Goal: Task Accomplishment & Management: Use online tool/utility

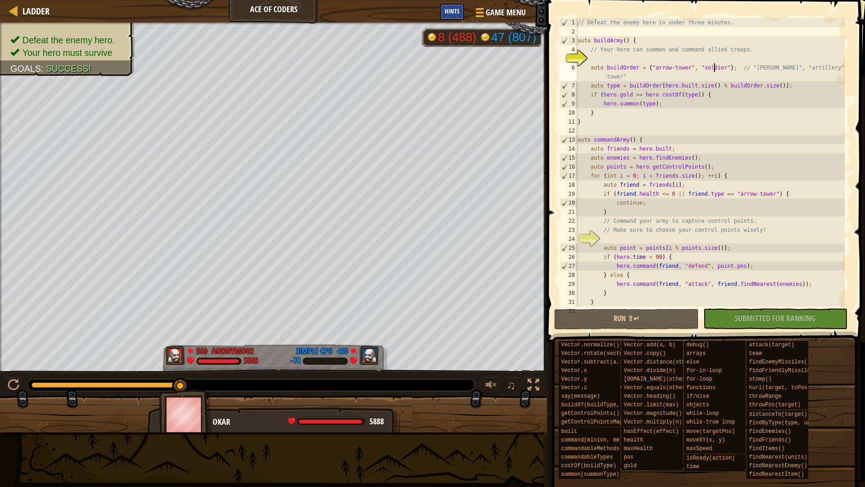
scroll to position [4, 12]
click at [457, 8] on span "Hints" at bounding box center [452, 11] width 15 height 9
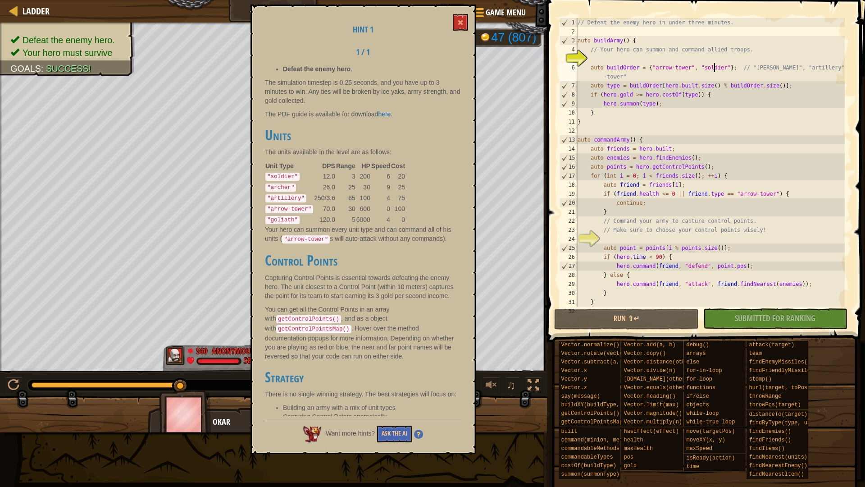
scroll to position [0, 0]
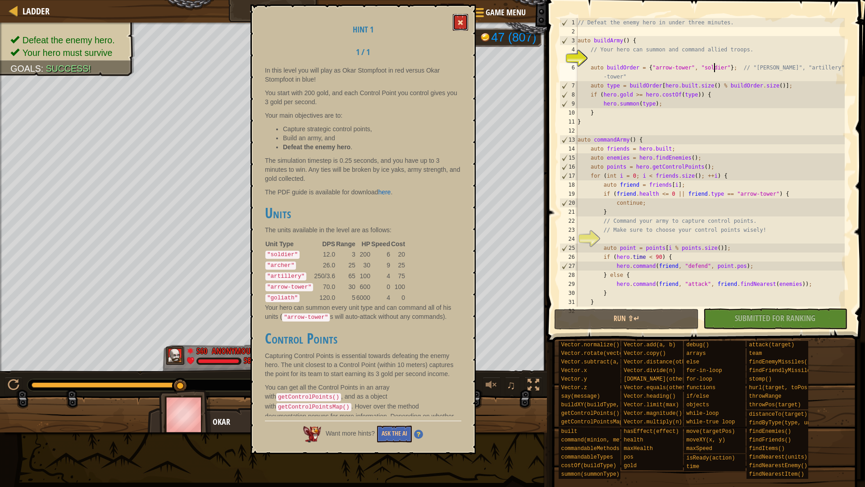
click at [462, 24] on span at bounding box center [460, 22] width 6 height 6
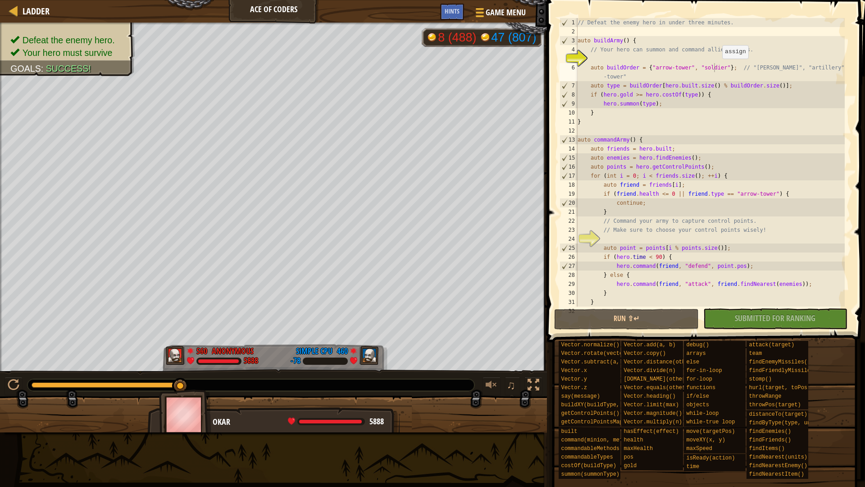
click at [718, 68] on div "// Defeat the enemy hero in under three minutes. auto buildArmy ( ) { // Your h…" at bounding box center [710, 171] width 269 height 306
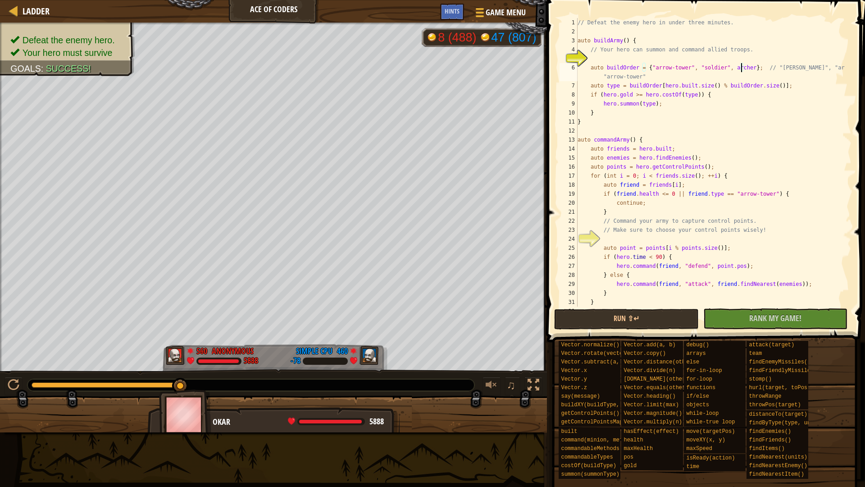
scroll to position [4, 14]
click at [724, 65] on div "// Defeat the enemy hero in under three minutes. auto buildArmy ( ) { // Your h…" at bounding box center [710, 171] width 269 height 306
click at [613, 320] on button "Run ⇧↵" at bounding box center [626, 319] width 145 height 21
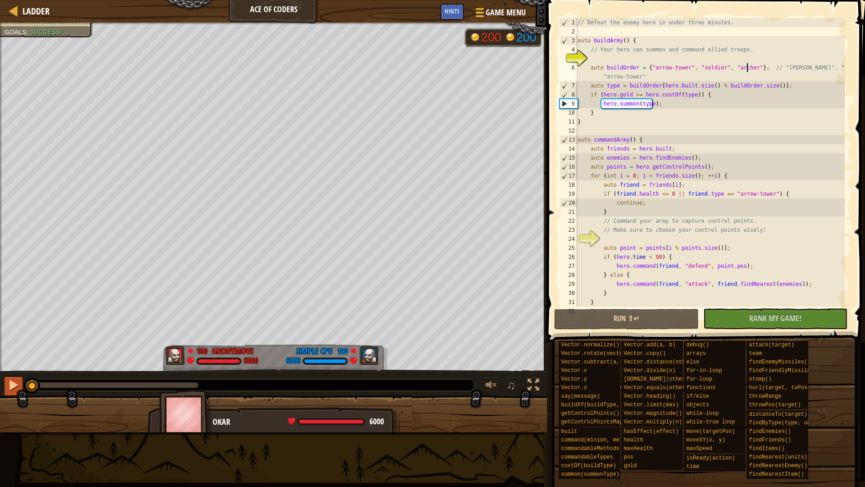
drag, startPoint x: 195, startPoint y: 382, endPoint x: 15, endPoint y: 388, distance: 179.9
click at [15, 388] on div "♫" at bounding box center [273, 382] width 547 height 27
click at [11, 387] on div at bounding box center [14, 385] width 12 height 12
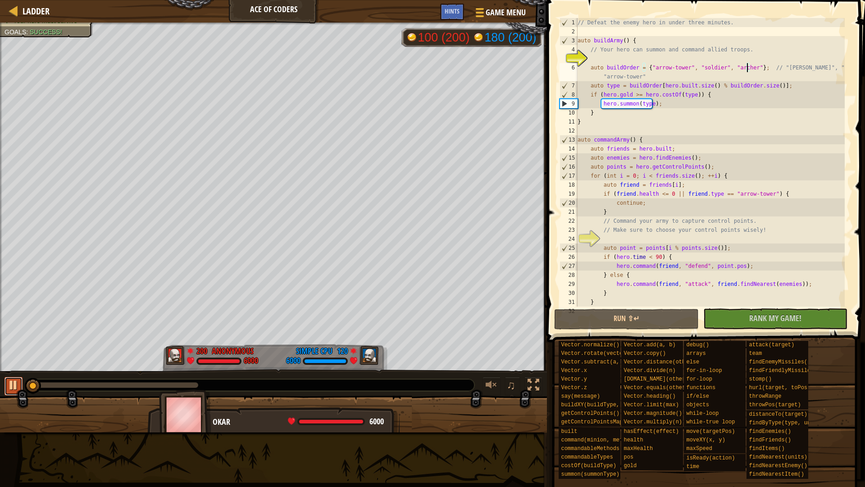
click at [7, 386] on button at bounding box center [14, 386] width 18 height 18
click at [661, 65] on div "// Defeat the enemy hero in under three minutes. auto buildArmy ( ) { // Your h…" at bounding box center [710, 171] width 269 height 306
click at [685, 64] on div "// Defeat the enemy hero in under three minutes. auto buildArmy ( ) { // Your h…" at bounding box center [710, 171] width 269 height 306
click at [682, 69] on div "// Defeat the enemy hero in under three minutes. auto buildArmy ( ) { // Your h…" at bounding box center [710, 171] width 269 height 306
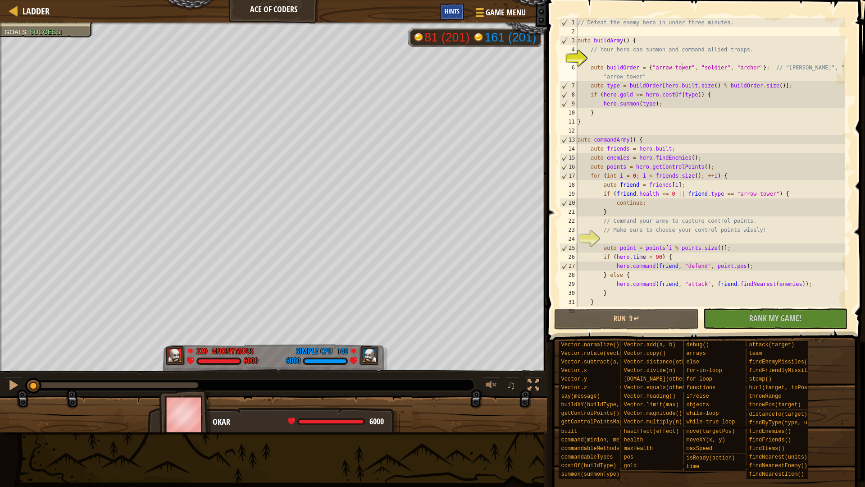
click at [460, 14] on div "Hints" at bounding box center [452, 12] width 24 height 17
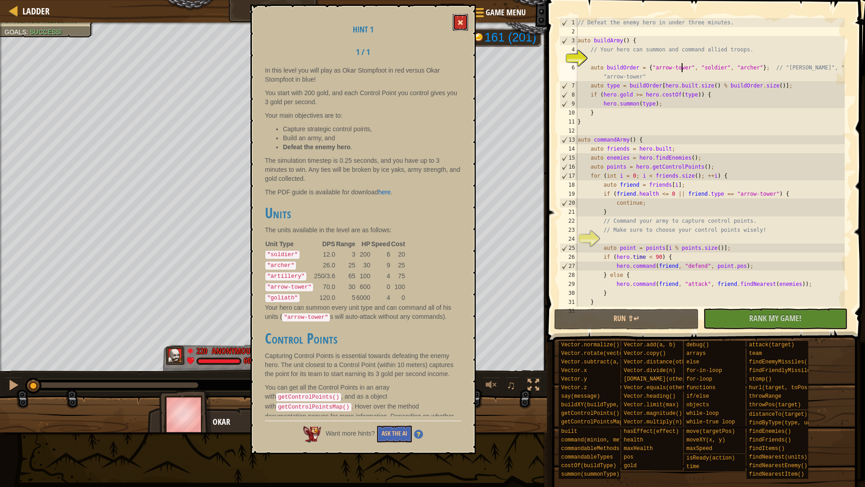
click at [453, 20] on button at bounding box center [460, 22] width 15 height 17
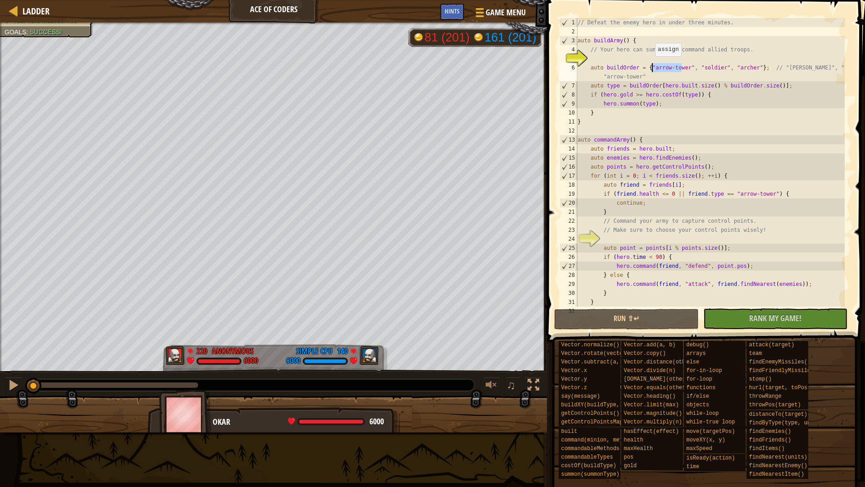
drag, startPoint x: 682, startPoint y: 65, endPoint x: 651, endPoint y: 65, distance: 30.7
click at [651, 65] on div "// Defeat the enemy hero in under three minutes. auto buildArmy ( ) { // Your h…" at bounding box center [710, 171] width 269 height 306
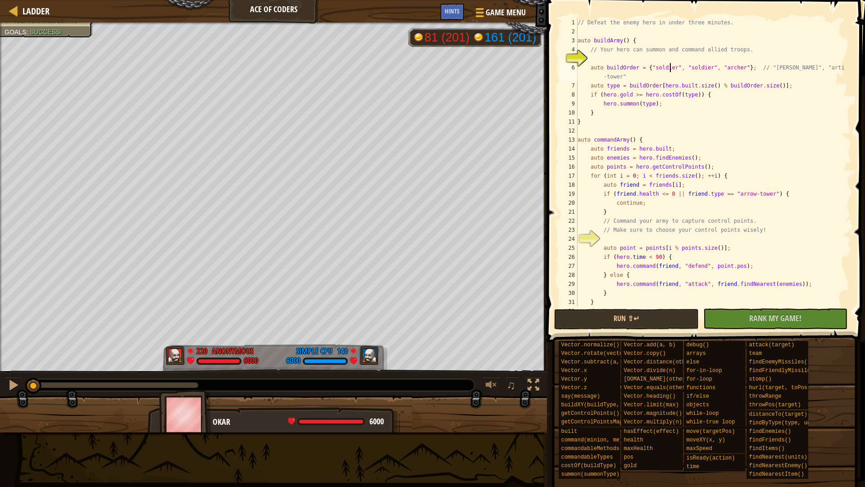
scroll to position [4, 8]
type textarea "auto buildOrder = {"soldier", "soldier", "[PERSON_NAME]"}; // "[PERSON_NAME]", …"
click at [606, 316] on button "Run ⇧↵" at bounding box center [626, 319] width 145 height 21
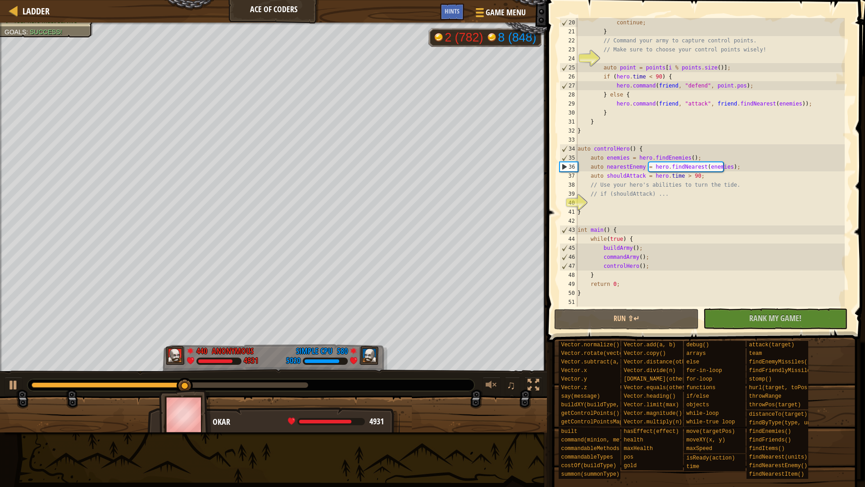
scroll to position [180, 0]
click at [687, 202] on div "continue ; } // Command your army to capture control points. // Make sure to ch…" at bounding box center [710, 171] width 269 height 306
type textarea "I"
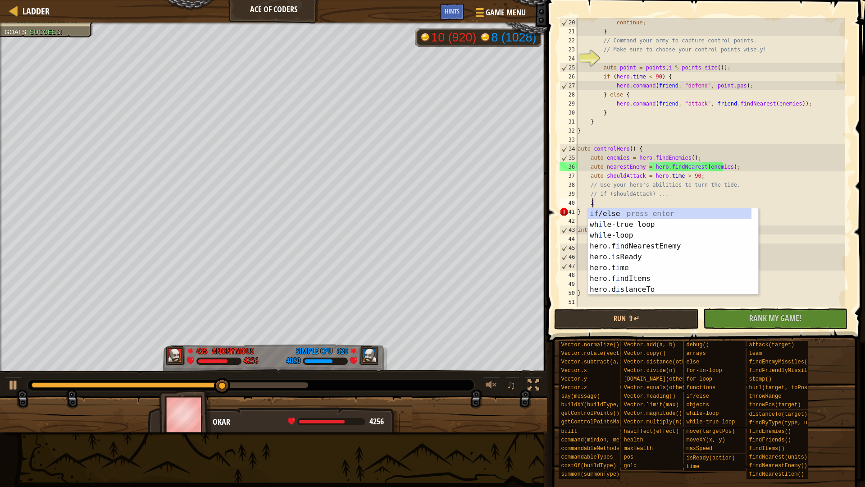
scroll to position [4, 1]
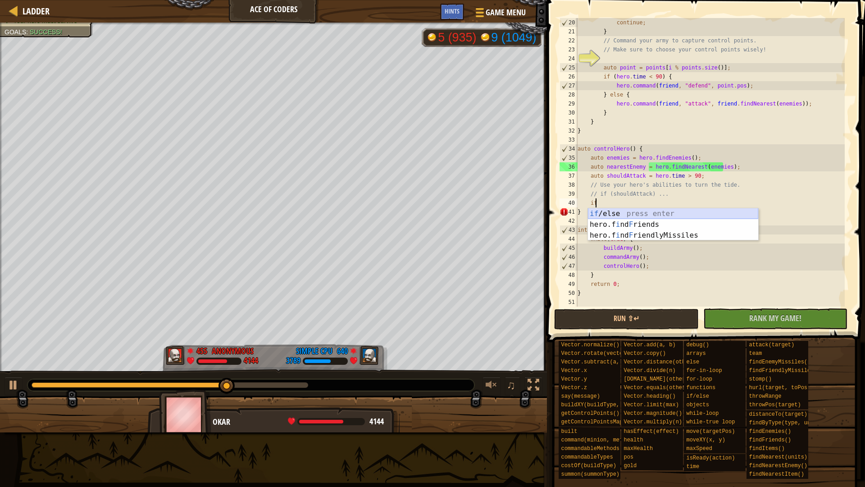
click at [678, 213] on div "if /else press enter hero.f i nd F riends press enter hero.f i nd F riendlyMiss…" at bounding box center [673, 235] width 170 height 54
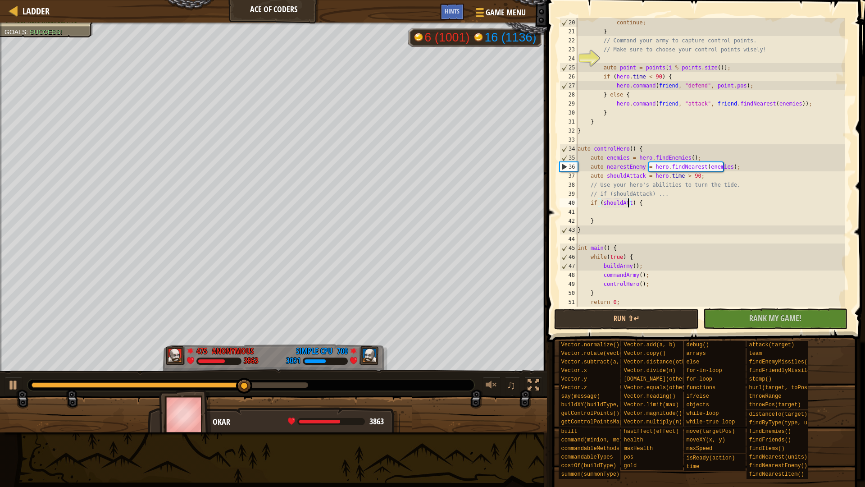
scroll to position [4, 5]
type textarea "if (shouldAttack) {"
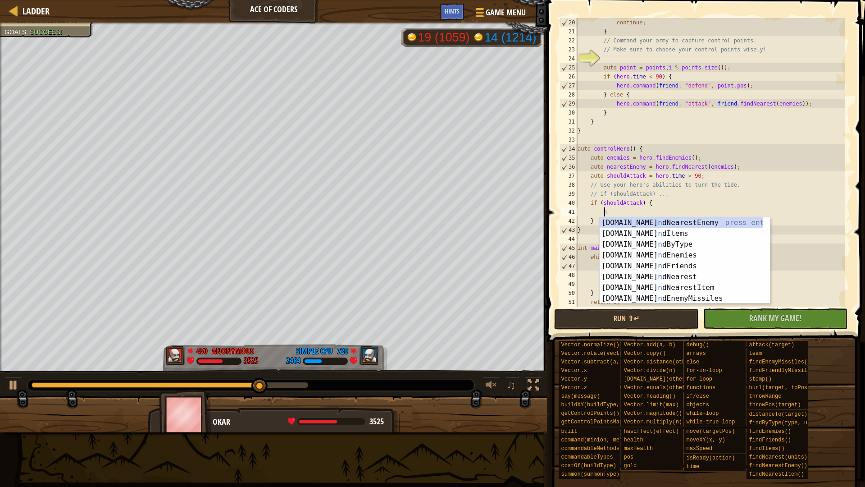
type textarea "ne"
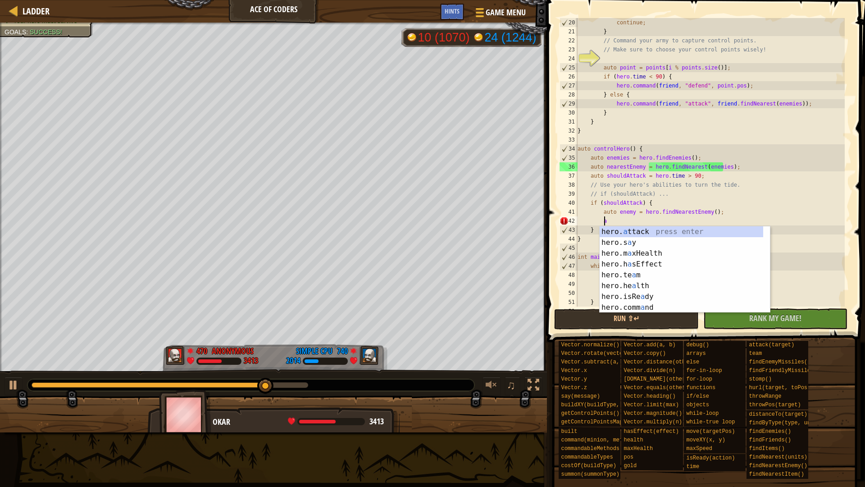
scroll to position [4, 2]
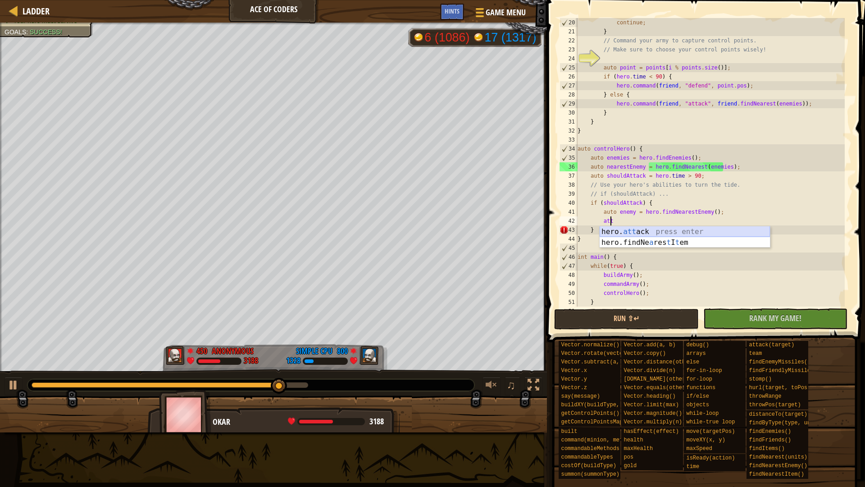
click at [664, 230] on div "hero. att ack press enter hero.findNe a res t I t em press enter" at bounding box center [685, 247] width 170 height 43
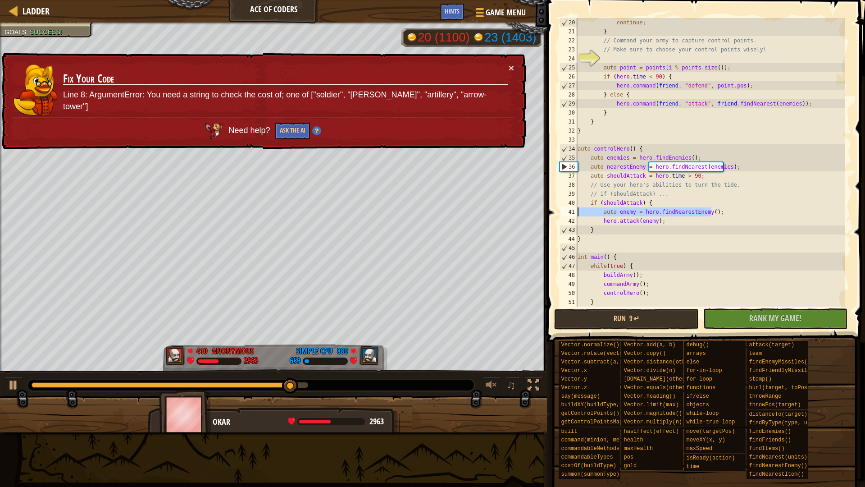
drag, startPoint x: 710, startPoint y: 211, endPoint x: 573, endPoint y: 211, distance: 137.5
click at [573, 211] on div "hero.attack(enemy); 20 21 22 23 24 25 26 27 28 29 30 31 32 33 34 35 36 37 38 39…" at bounding box center [705, 162] width 294 height 288
type textarea "auto enemy = hero.findNearestEnemy();"
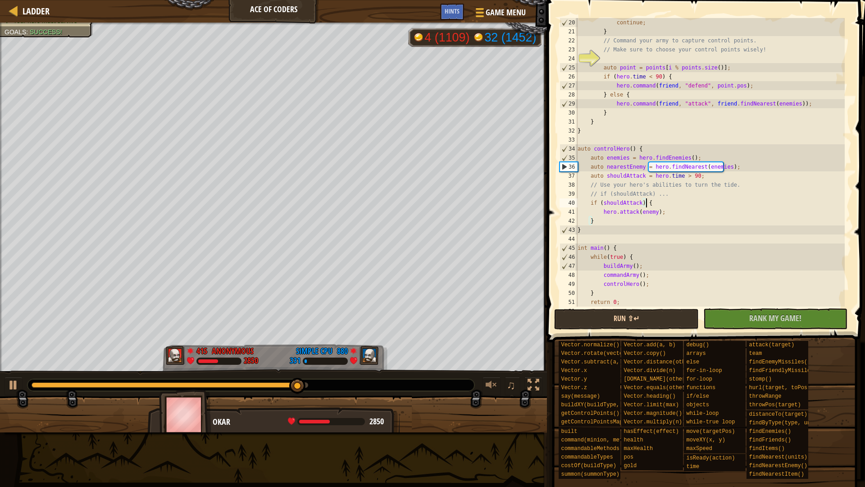
type textarea "if (shouldAttack) {"
click at [623, 315] on button "Run ⇧↵" at bounding box center [626, 319] width 145 height 21
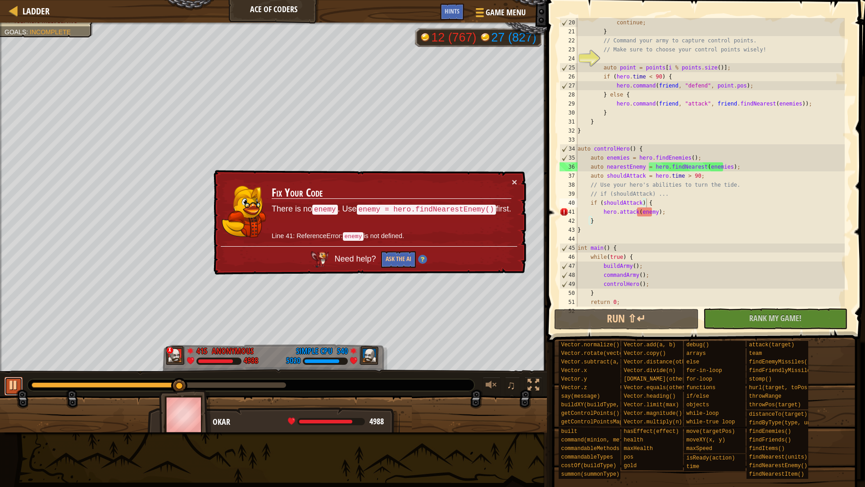
click at [15, 390] on div at bounding box center [14, 385] width 12 height 12
click at [654, 202] on div "continue ; } // Command your army to capture control points. // Make sure to ch…" at bounding box center [710, 171] width 269 height 306
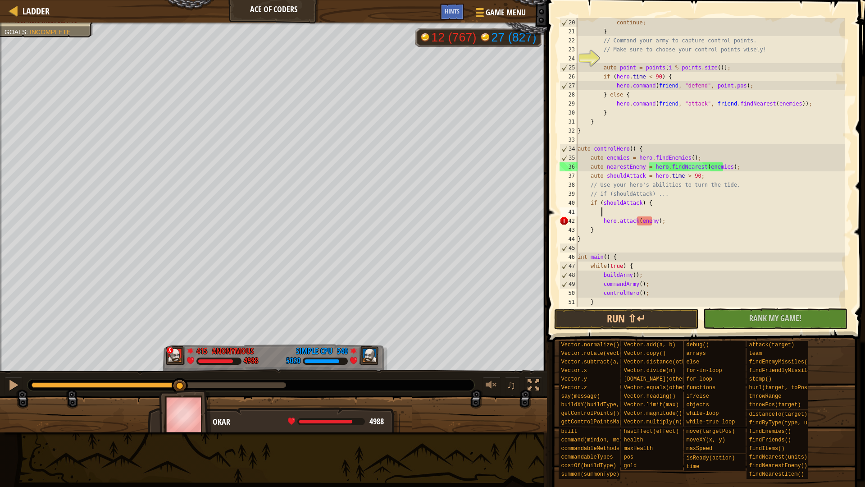
type textarea "f"
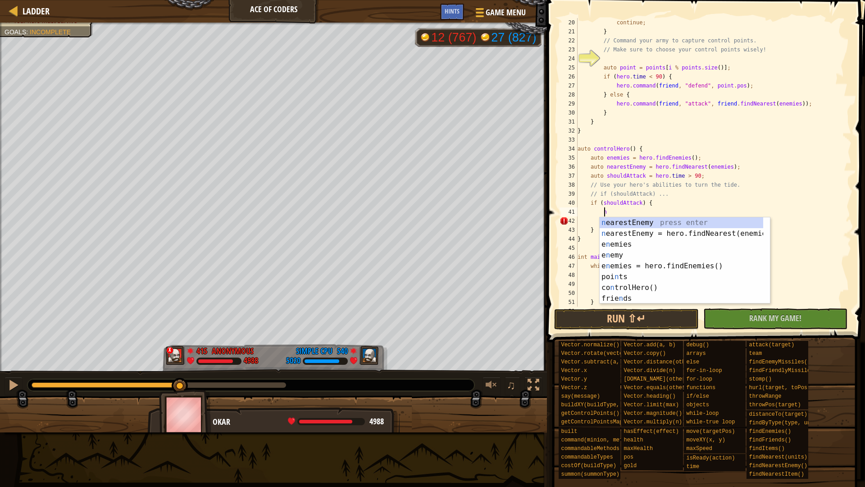
scroll to position [4, 2]
click at [651, 221] on div "ne arestEnemy press enter ne arestEnemy = hero.findNearest(enemies) press enter…" at bounding box center [682, 271] width 164 height 108
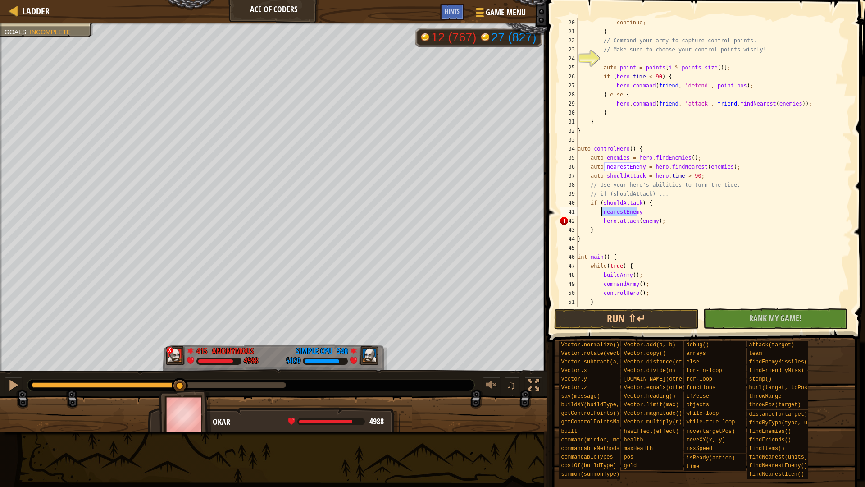
drag, startPoint x: 642, startPoint y: 211, endPoint x: 601, endPoint y: 212, distance: 41.0
click at [601, 212] on div "continue ; } // Command your army to capture control points. // Make sure to ch…" at bounding box center [710, 171] width 269 height 306
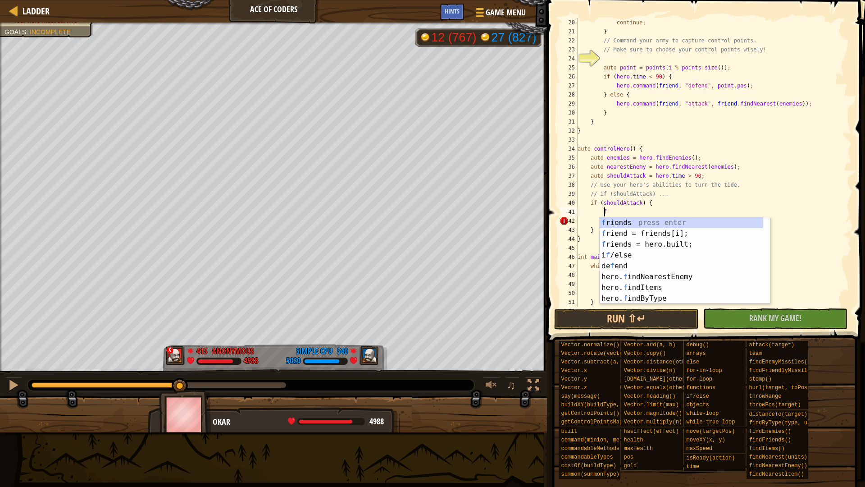
type textarea "fi"
click at [662, 257] on div "f r i ends press enter f r i end = friends[i]; press enter f r i ends = hero.bu…" at bounding box center [682, 271] width 164 height 108
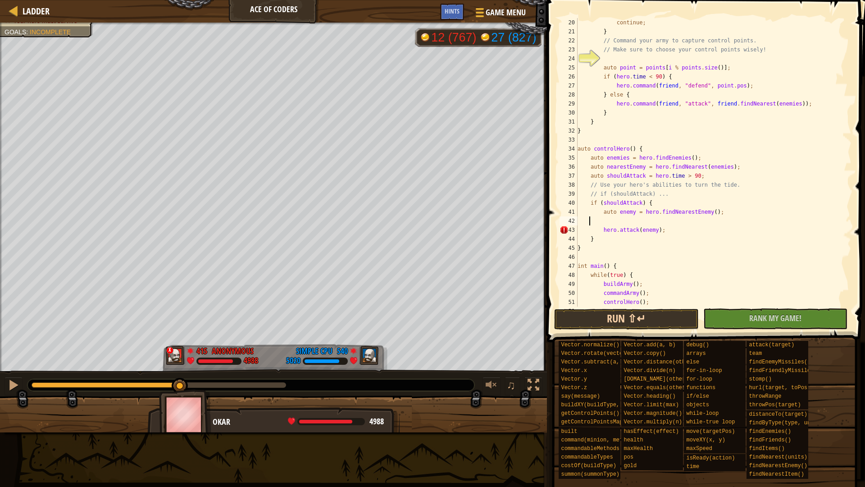
scroll to position [4, 0]
click at [642, 317] on button "Run ⇧↵" at bounding box center [626, 319] width 145 height 21
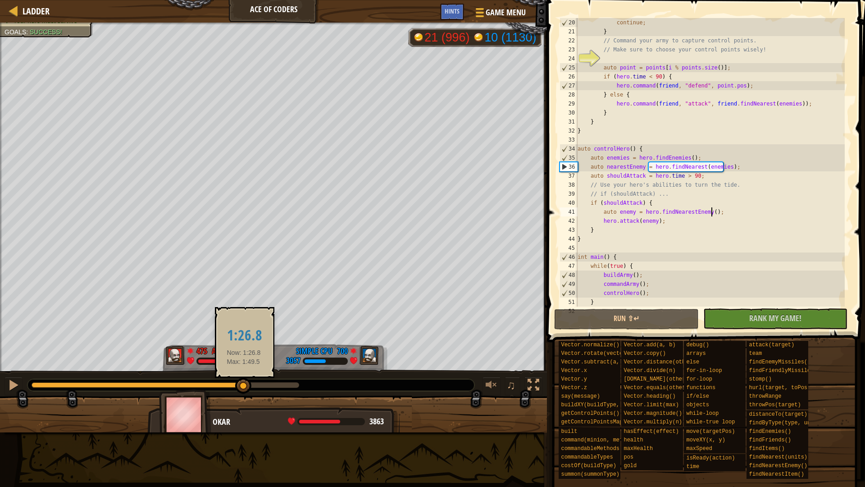
drag, startPoint x: 212, startPoint y: 384, endPoint x: 244, endPoint y: 385, distance: 31.6
click at [244, 385] on div at bounding box center [243, 386] width 16 height 16
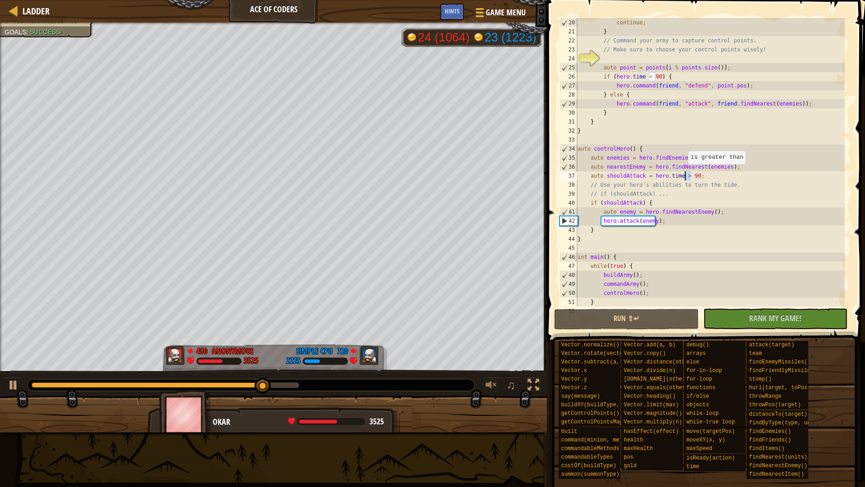
drag, startPoint x: 691, startPoint y: 174, endPoint x: 684, endPoint y: 173, distance: 7.8
click at [684, 173] on div "continue ; } // Command your army to capture control points. // Make sure to ch…" at bounding box center [710, 171] width 269 height 306
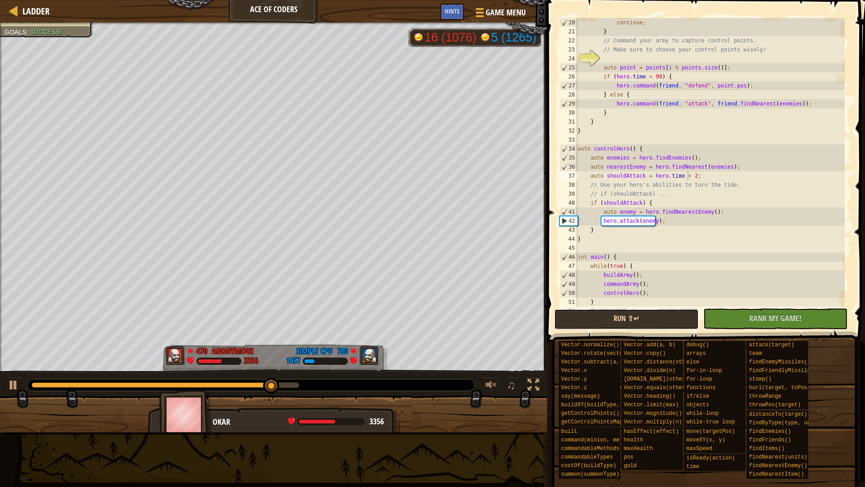
click at [656, 315] on button "Run ⇧↵" at bounding box center [626, 319] width 145 height 21
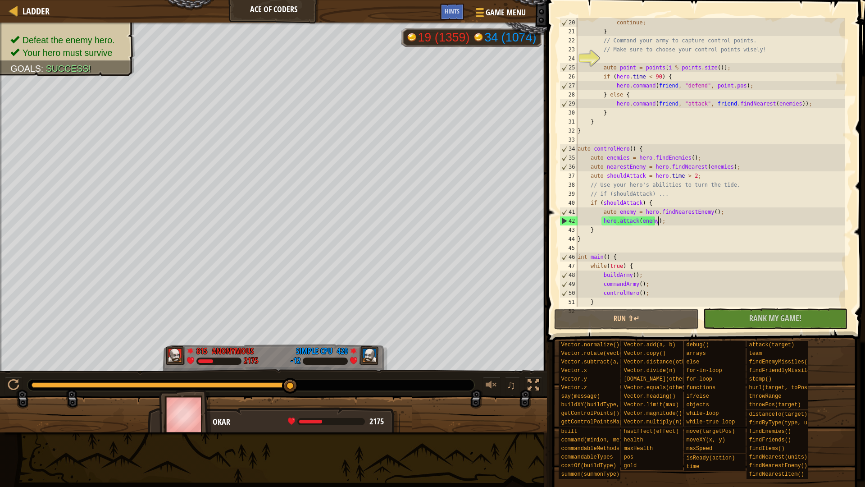
click at [696, 221] on div "continue ; } // Command your army to capture control points. // Make sure to ch…" at bounding box center [710, 171] width 269 height 306
type textarea "hero.attack(enemy);"
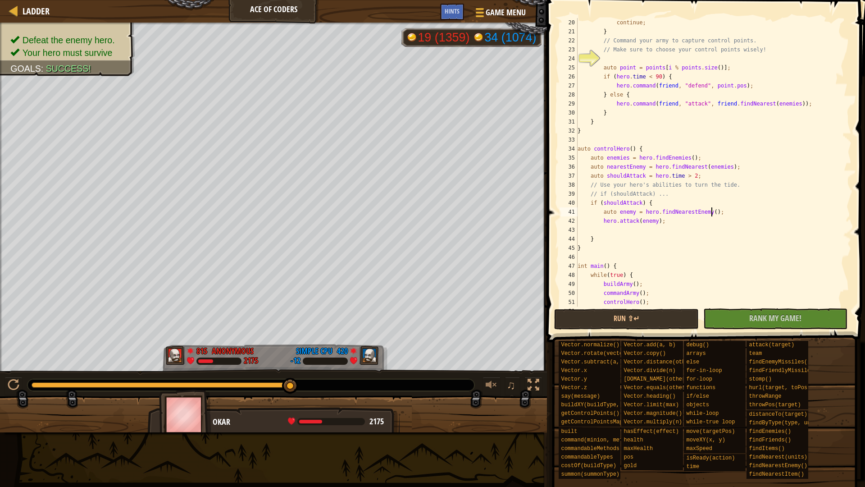
click at [724, 209] on div "continue ; } // Command your army to capture control points. // Make sure to ch…" at bounding box center [710, 171] width 269 height 306
type textarea "auto enemy = hero.findNearestEnemy();"
drag, startPoint x: 630, startPoint y: 238, endPoint x: 562, endPoint y: 238, distance: 68.5
click at [562, 238] on div "20 21 22 23 24 25 26 27 28 29 30 31 32 33 34 35 36 37 38 39 40 41 42 43 44 45 4…" at bounding box center [705, 162] width 294 height 288
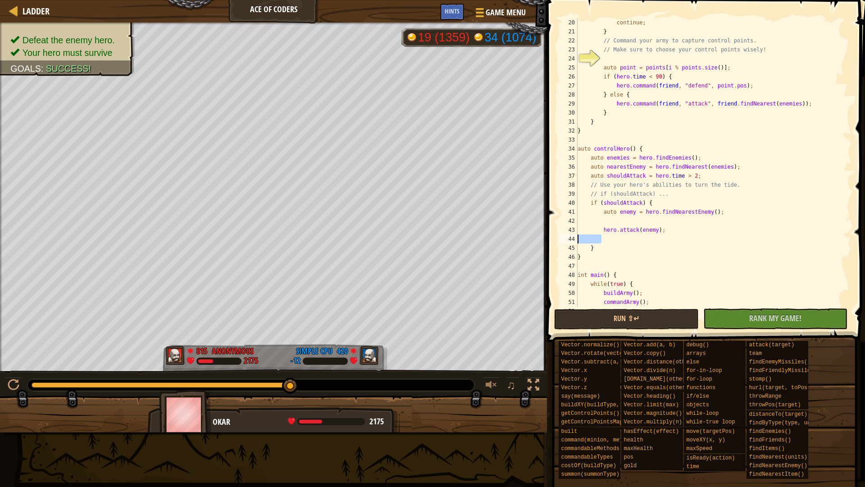
type textarea "hero.attack(enemy);"
click at [631, 222] on div "continue ; } // Command your army to capture control points. // Make sure to ch…" at bounding box center [710, 171] width 269 height 306
click at [691, 218] on div "continue ; } // Command your army to capture control points. // Make sure to ch…" at bounding box center [710, 171] width 269 height 306
type textarea "if (hero.isReady("stomp") {"
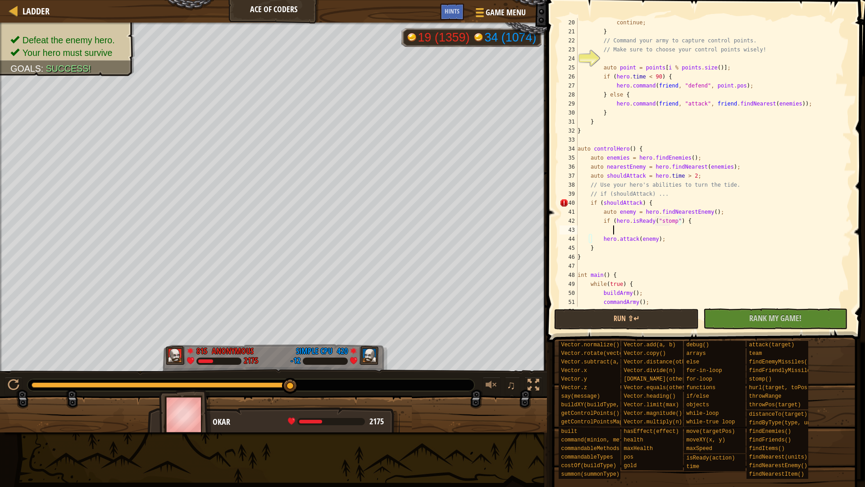
scroll to position [4, 3]
type textarea "}"
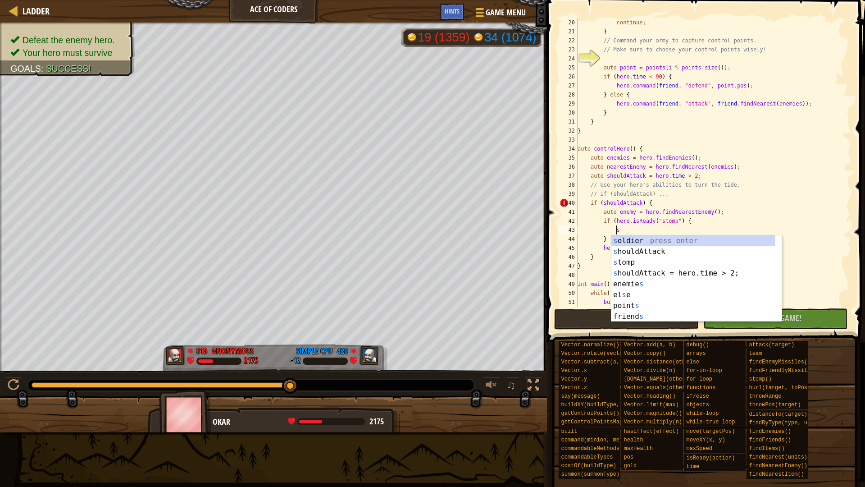
scroll to position [4, 3]
type textarea "sto"
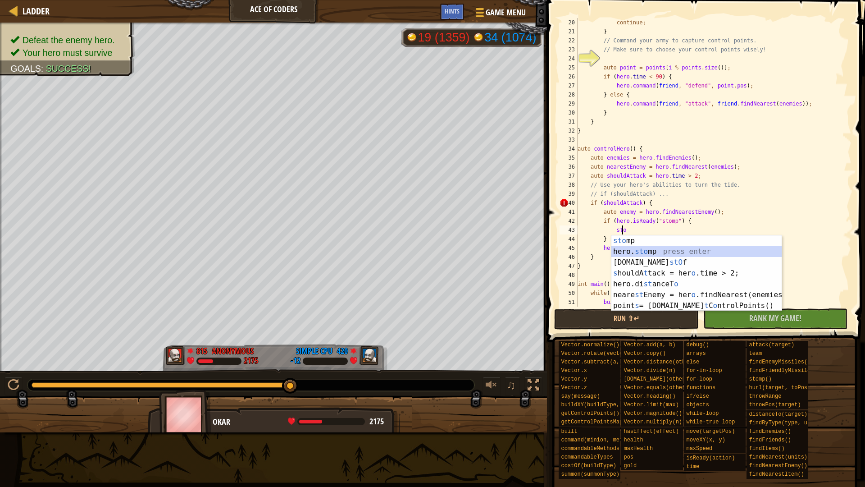
click at [675, 247] on div "sto mp press enter hero. sto mp press enter [DOMAIN_NAME] stO f press enter s h…" at bounding box center [697, 283] width 170 height 97
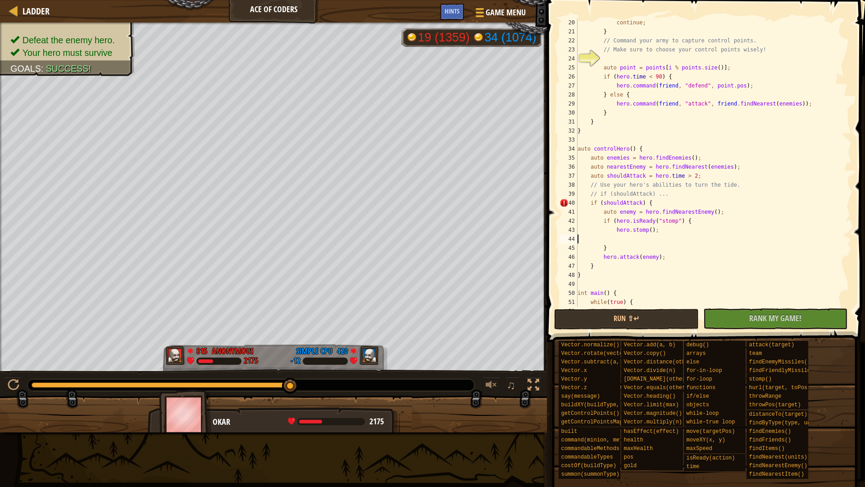
scroll to position [4, 0]
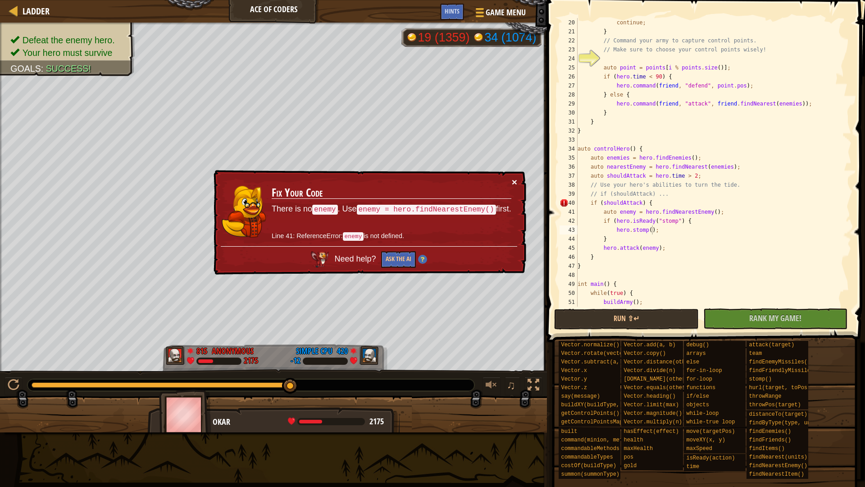
click at [512, 180] on button "×" at bounding box center [514, 181] width 5 height 9
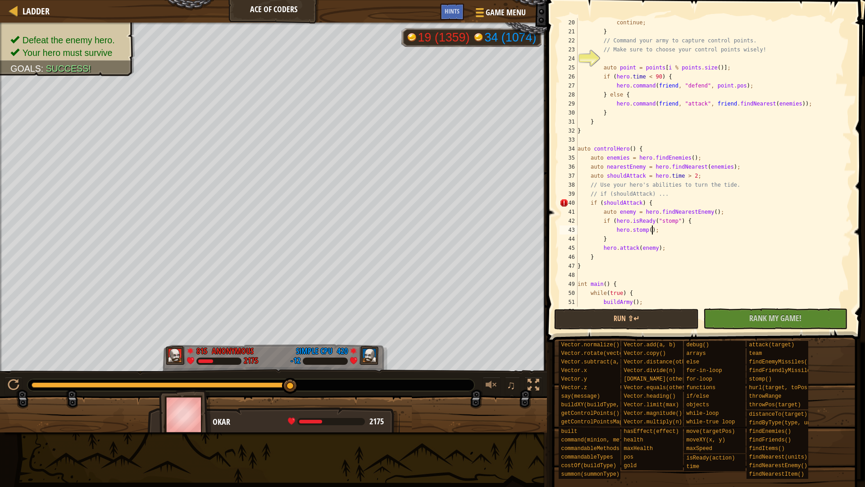
click at [606, 208] on div "continue ; } // Command your army to capture control points. // Make sure to ch…" at bounding box center [710, 171] width 269 height 306
click at [613, 208] on div "continue ; } // Command your army to capture control points. // Make sure to ch…" at bounding box center [710, 171] width 269 height 306
click at [621, 208] on div "continue ; } // Command your army to capture control points. // Make sure to ch…" at bounding box center [710, 171] width 269 height 306
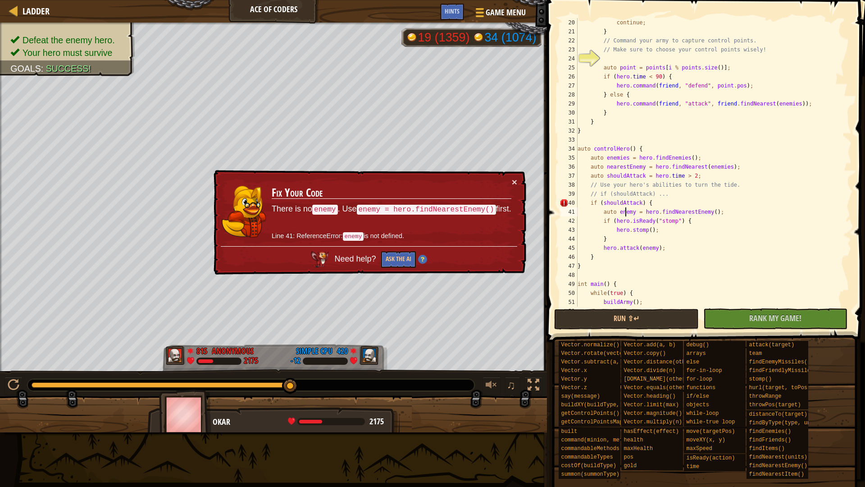
click at [625, 213] on div "continue ; } // Command your army to capture control points. // Make sure to ch…" at bounding box center [710, 171] width 269 height 306
click at [650, 213] on div "continue ; } // Command your army to capture control points. // Make sure to ch…" at bounding box center [710, 171] width 269 height 306
click at [685, 213] on div "continue ; } // Command your army to capture control points. // Make sure to ch…" at bounding box center [710, 171] width 269 height 306
click at [714, 213] on div "continue ; } // Command your army to capture control points. // Make sure to ch…" at bounding box center [710, 171] width 269 height 306
drag, startPoint x: 717, startPoint y: 213, endPoint x: 601, endPoint y: 210, distance: 116.3
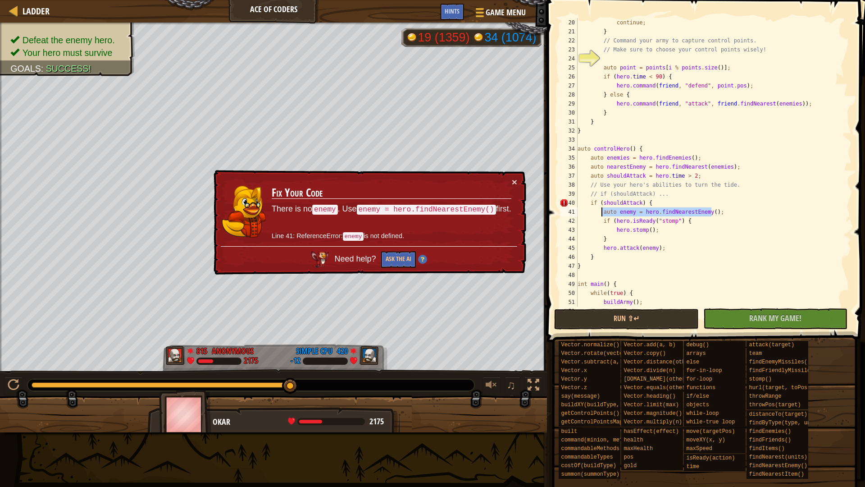
click at [601, 210] on div "continue ; } // Command your army to capture control points. // Make sure to ch…" at bounding box center [710, 171] width 269 height 306
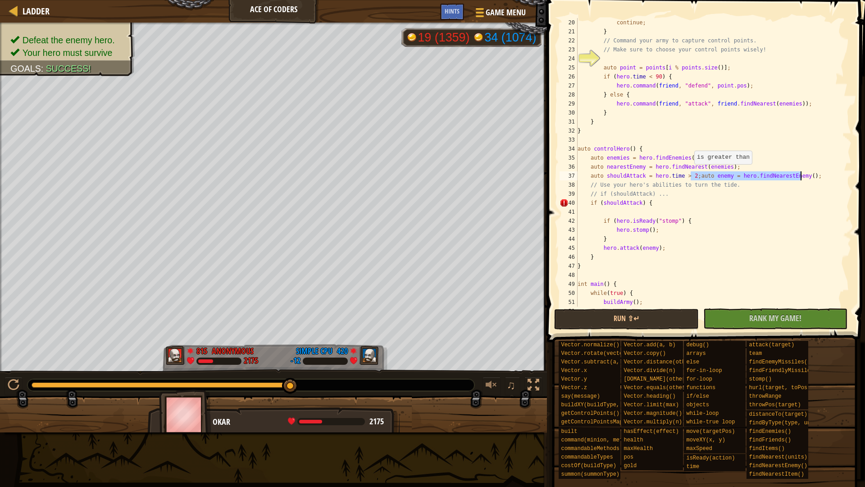
click at [690, 173] on div "continue ; } // Command your army to capture control points. // Make sure to ch…" at bounding box center [710, 162] width 269 height 288
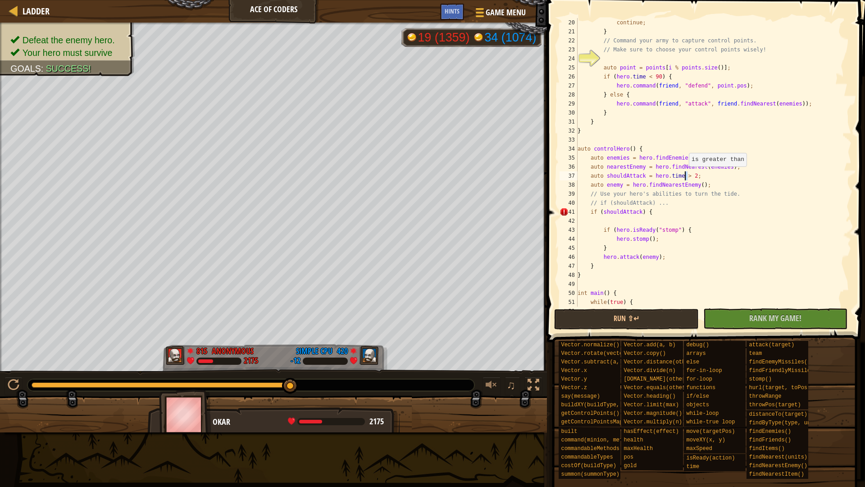
click at [685, 175] on div "continue ; } // Command your army to capture control points. // Make sure to ch…" at bounding box center [710, 171] width 269 height 306
click at [793, 126] on div "continue ; } // Command your army to capture control points. // Make sure to ch…" at bounding box center [710, 171] width 269 height 306
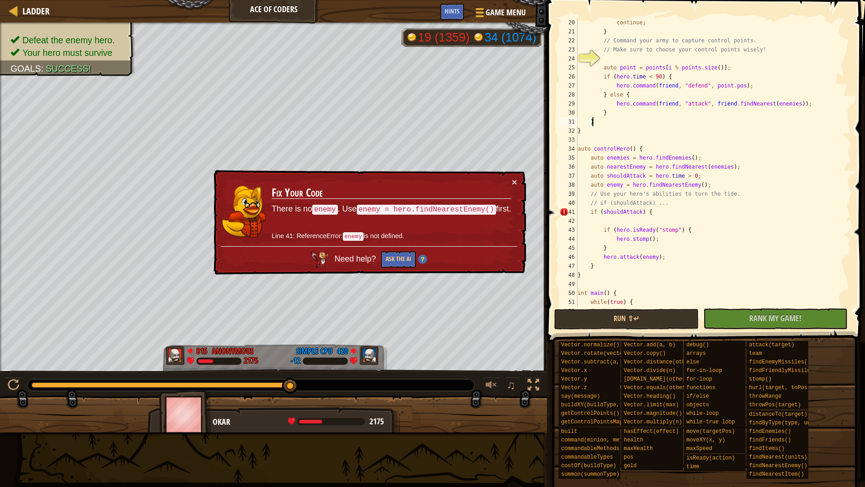
click at [654, 209] on div "continue ; } // Command your army to capture control points. // Make sure to ch…" at bounding box center [710, 171] width 269 height 306
type textarea "if (shouldAttack) {"
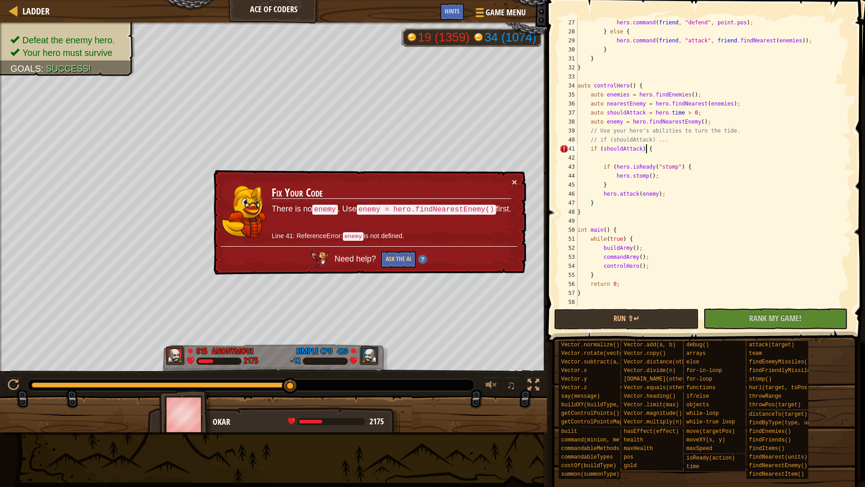
scroll to position [243, 0]
click at [585, 297] on div "hero . command ( friend , " defend " , point . pos ) ; } else { hero . command …" at bounding box center [710, 171] width 269 height 306
click at [586, 292] on div "hero . command ( friend , " defend " , point . pos ) ; } else { hero . command …" at bounding box center [710, 171] width 269 height 306
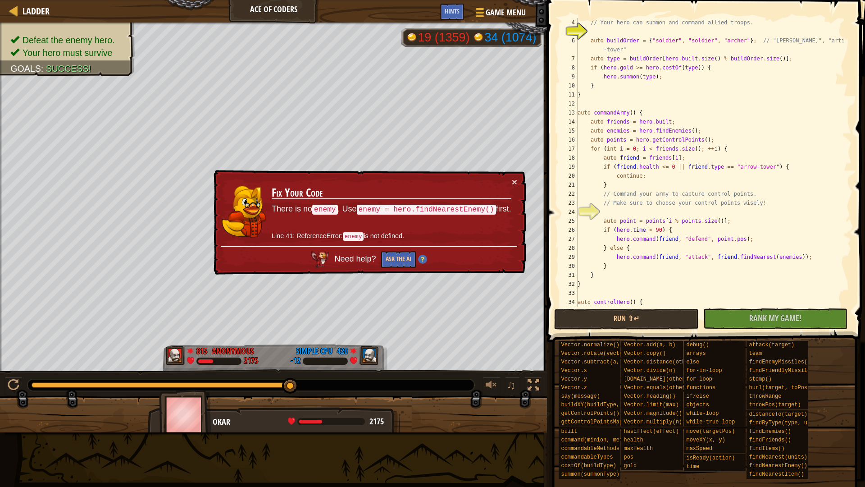
scroll to position [0, 0]
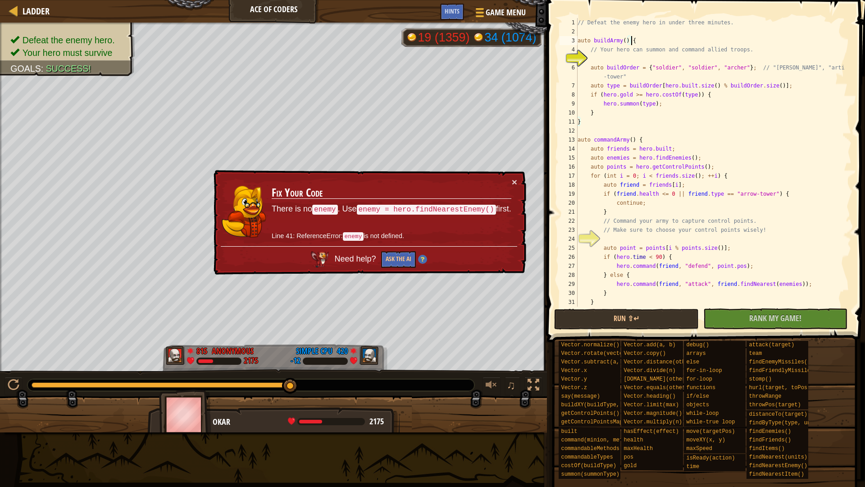
click at [639, 39] on div "// Defeat the enemy hero in under three minutes. auto buildArmy ( ) { // Your h…" at bounding box center [710, 171] width 269 height 306
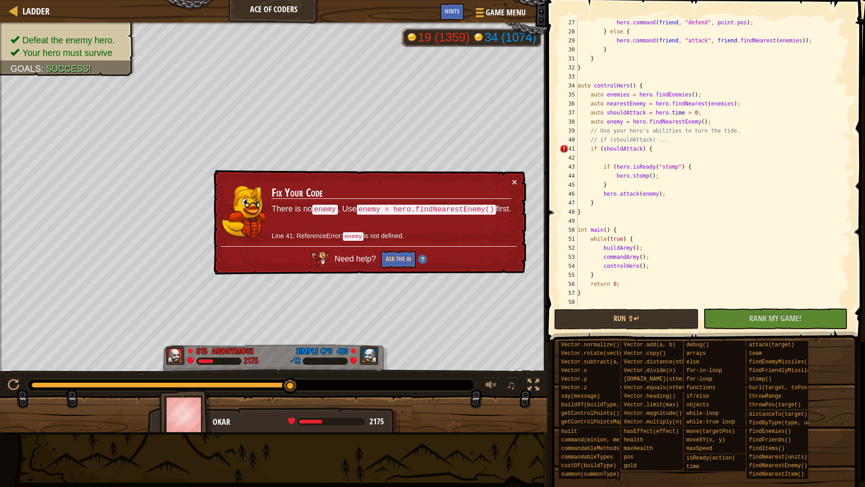
scroll to position [243, 0]
click at [620, 226] on div "hero . command ( friend , " defend " , point . pos ) ; } else { hero . command …" at bounding box center [710, 171] width 269 height 306
click at [608, 271] on div "hero . command ( friend , " defend " , point . pos ) ; } else { hero . command …" at bounding box center [710, 171] width 269 height 306
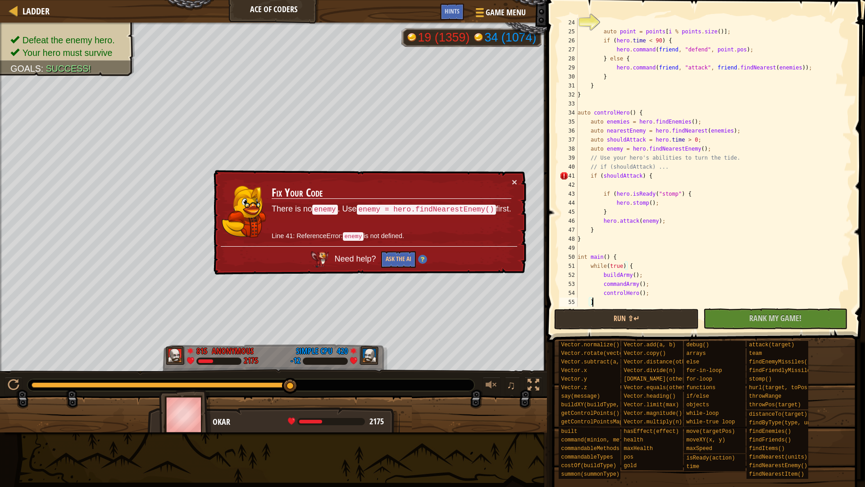
scroll to position [216, 0]
click at [592, 240] on div "auto point = points [ i % points . size ( )] ; if ( hero . time < 90 ) { hero .…" at bounding box center [710, 171] width 269 height 306
click at [600, 230] on div "auto point = points [ i % points . size ( )] ; if ( hero . time < 90 ) { hero .…" at bounding box center [710, 171] width 269 height 306
click at [608, 211] on div "auto point = points [ i % points . size ( )] ; if ( hero . time < 90 ) { hero .…" at bounding box center [710, 171] width 269 height 306
drag, startPoint x: 627, startPoint y: 183, endPoint x: 656, endPoint y: 178, distance: 29.3
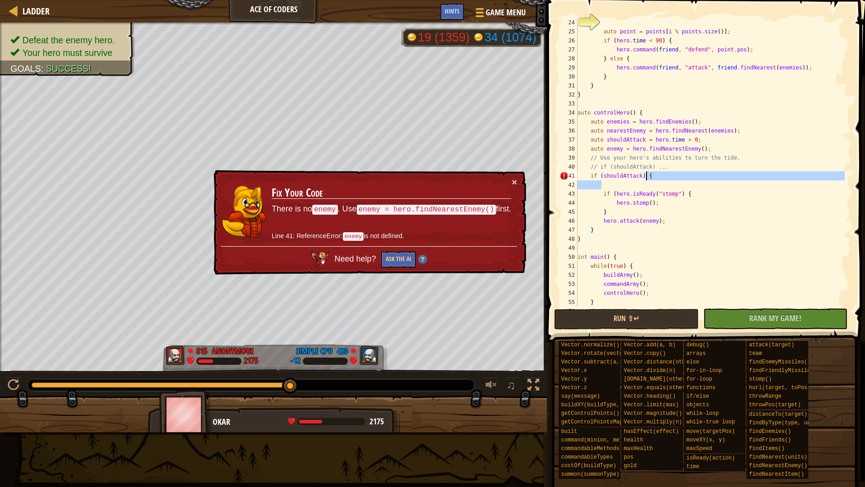
click at [656, 178] on div "auto point = points [ i % points . size ( )] ; if ( hero . time < 90 ) { hero .…" at bounding box center [710, 171] width 269 height 306
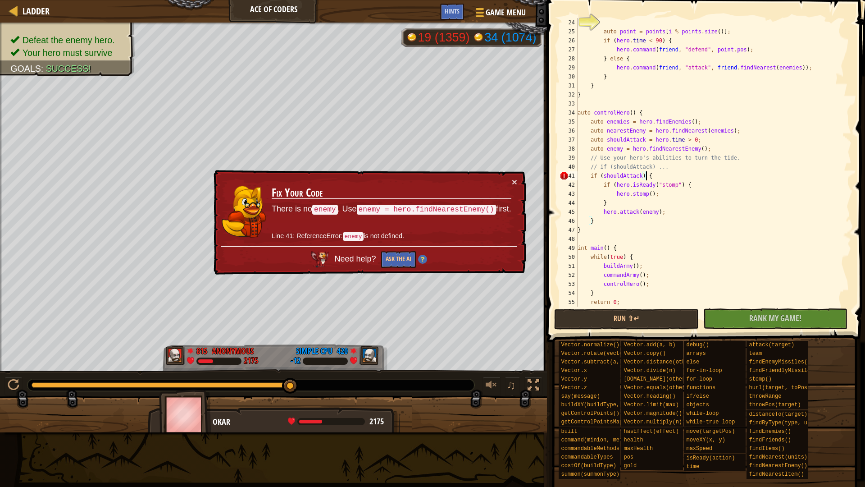
click at [654, 174] on div "auto point = points [ i % points . size ( )] ; if ( hero . time < 90 ) { hero .…" at bounding box center [710, 171] width 269 height 306
click at [695, 184] on div "auto point = points [ i % points . size ( )] ; if ( hero . time < 90 ) { hero .…" at bounding box center [710, 171] width 269 height 306
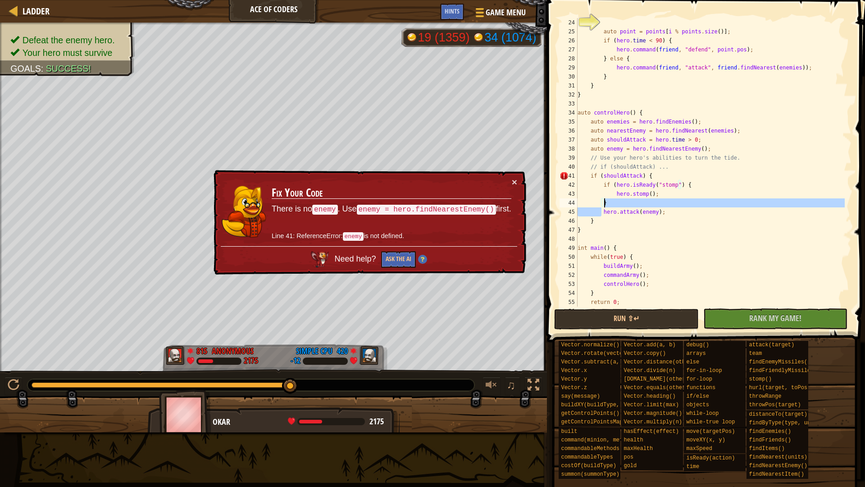
drag, startPoint x: 601, startPoint y: 211, endPoint x: 607, endPoint y: 205, distance: 8.9
click at [607, 205] on div "auto point = points [ i % points . size ( )] ; if ( hero . time < 90 ) { hero .…" at bounding box center [710, 171] width 269 height 306
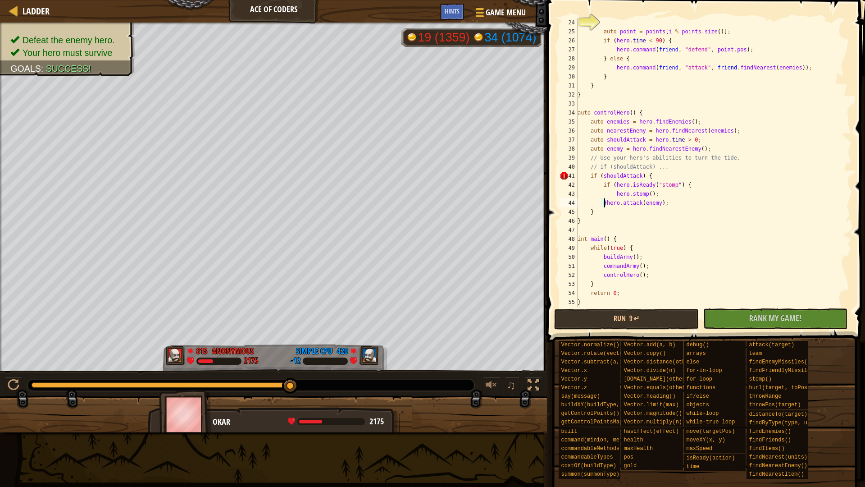
scroll to position [162, 0]
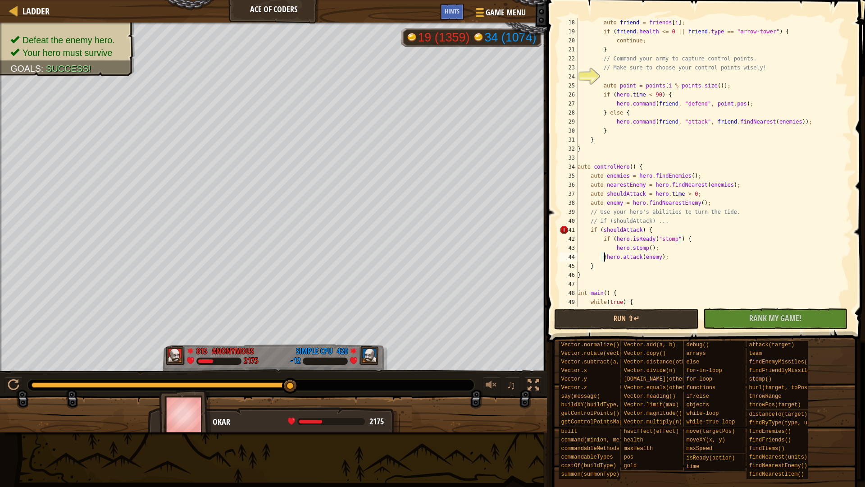
click at [646, 165] on div "auto friend = friends [ i ] ; if ( friend . health <= 0 || friend . type == " a…" at bounding box center [710, 171] width 269 height 306
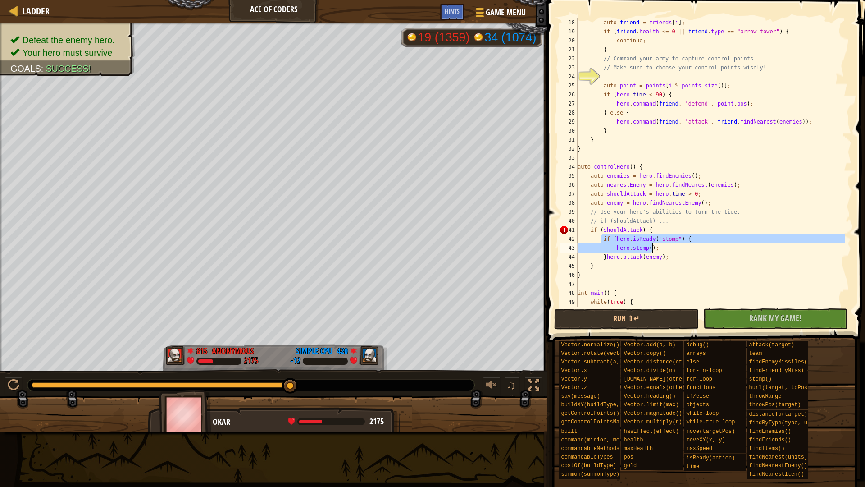
drag, startPoint x: 602, startPoint y: 238, endPoint x: 653, endPoint y: 250, distance: 52.4
click at [653, 250] on div "auto friend = friends [ i ] ; if ( friend . health <= 0 || friend . type == " a…" at bounding box center [710, 171] width 269 height 306
click at [653, 250] on div "auto friend = friends [ i ] ; if ( friend . health <= 0 || friend . type == " a…" at bounding box center [710, 162] width 269 height 288
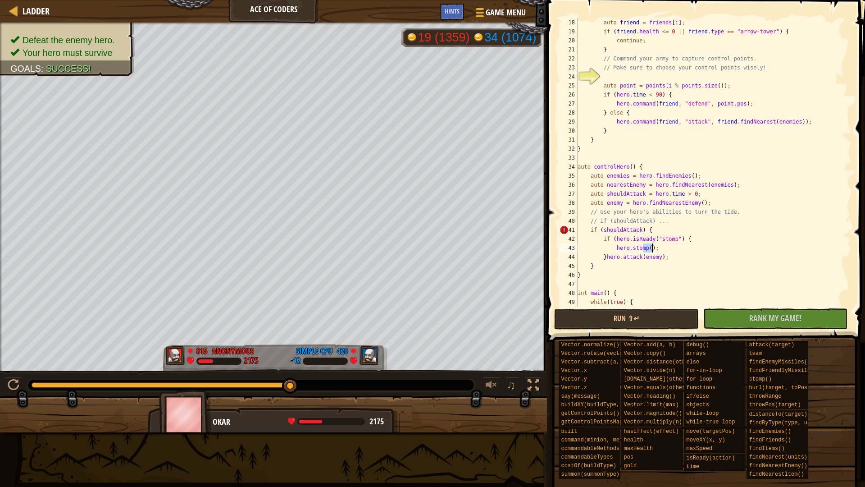
click at [653, 250] on div "auto friend = friends [ i ] ; if ( friend . health <= 0 || friend . type == " a…" at bounding box center [710, 171] width 269 height 306
click at [656, 249] on div "auto friend = friends [ i ] ; if ( friend . health <= 0 || friend . type == " a…" at bounding box center [710, 162] width 269 height 288
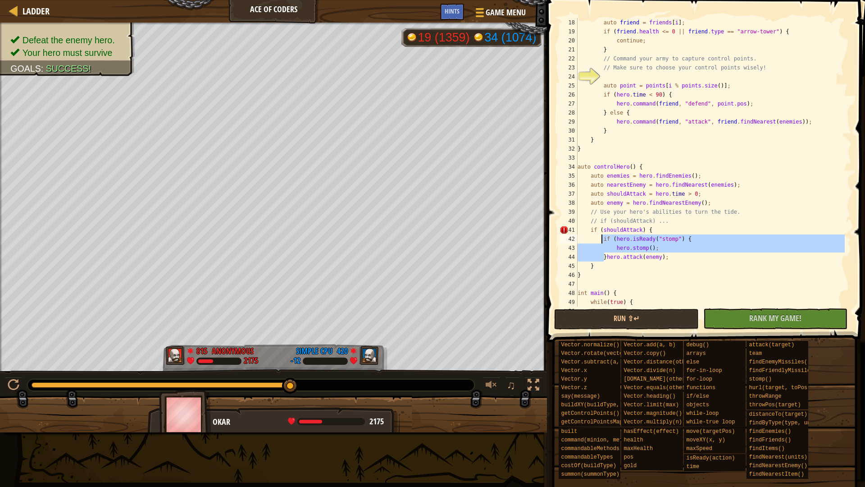
drag, startPoint x: 604, startPoint y: 254, endPoint x: 601, endPoint y: 238, distance: 16.5
click at [601, 238] on div "auto friend = friends [ i ] ; if ( friend . health <= 0 || friend . type == " a…" at bounding box center [710, 171] width 269 height 306
type textarea "hero.attack(enemy);"
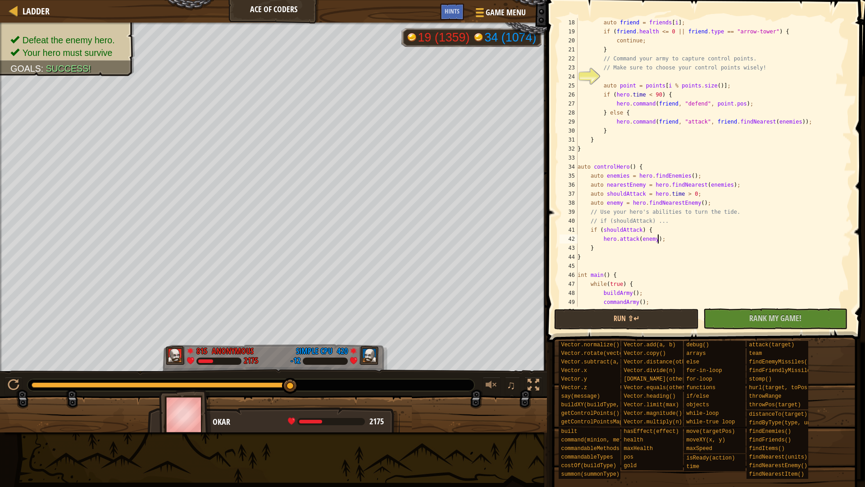
click at [671, 242] on div "auto friend = friends [ i ] ; if ( friend . health <= 0 || friend . type == " a…" at bounding box center [710, 171] width 269 height 306
paste textarea "}"
type textarea "}"
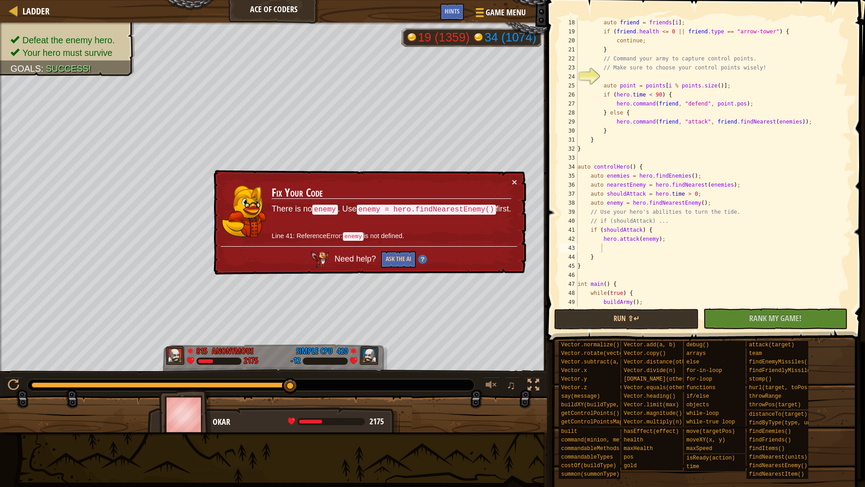
click at [517, 178] on div "× Fix Your Code There is no enemy . Use enemy = hero.findNearestEnemy() first. …" at bounding box center [369, 222] width 315 height 105
click at [514, 178] on button "×" at bounding box center [514, 181] width 5 height 9
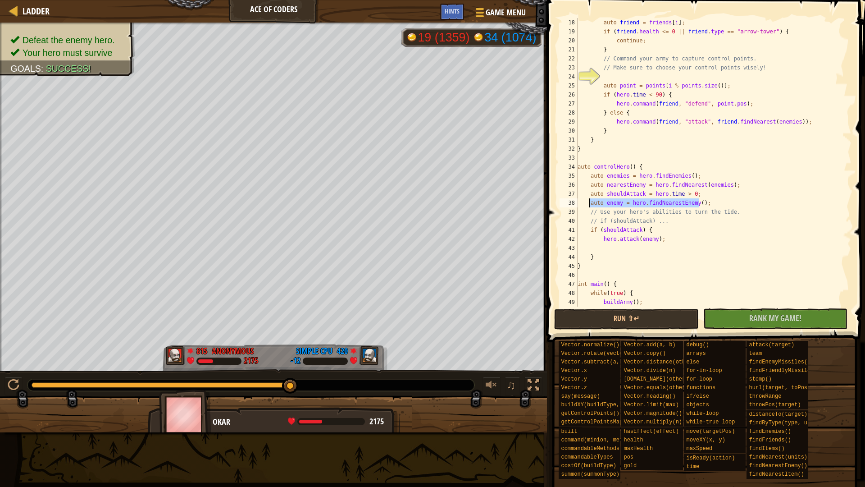
drag, startPoint x: 708, startPoint y: 202, endPoint x: 590, endPoint y: 198, distance: 117.7
click at [590, 198] on div "auto friend = friends [ i ] ; if ( friend . health <= 0 || friend . type == " a…" at bounding box center [710, 171] width 269 height 306
click at [647, 229] on div "auto friend = friends [ i ] ; if ( friend . health <= 0 || friend . type == " a…" at bounding box center [710, 162] width 269 height 288
type textarea "auto enemy = hero.findNearestEnemy();"
click at [644, 204] on div "auto friend = friends [ i ] ; if ( friend . health <= 0 || friend . type == " a…" at bounding box center [710, 171] width 269 height 306
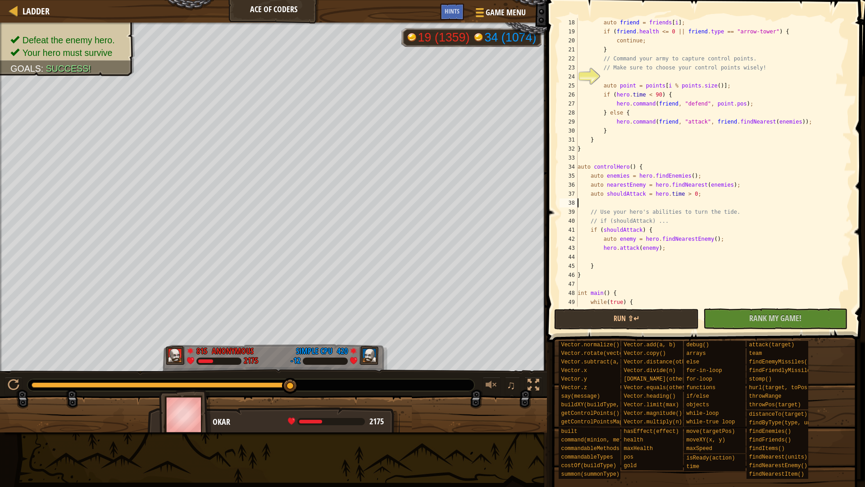
type textarea "auto shouldAttack = hero.time > 0;"
click at [697, 246] on div "auto friend = friends [ i ] ; if ( friend . health <= 0 || friend . type == " a…" at bounding box center [710, 171] width 269 height 306
click at [695, 242] on div "auto friend = friends [ i ] ; if ( friend . health <= 0 || friend . type == " a…" at bounding box center [710, 171] width 269 height 306
type textarea "hero.attack(enemy);"
paste textarea "}"
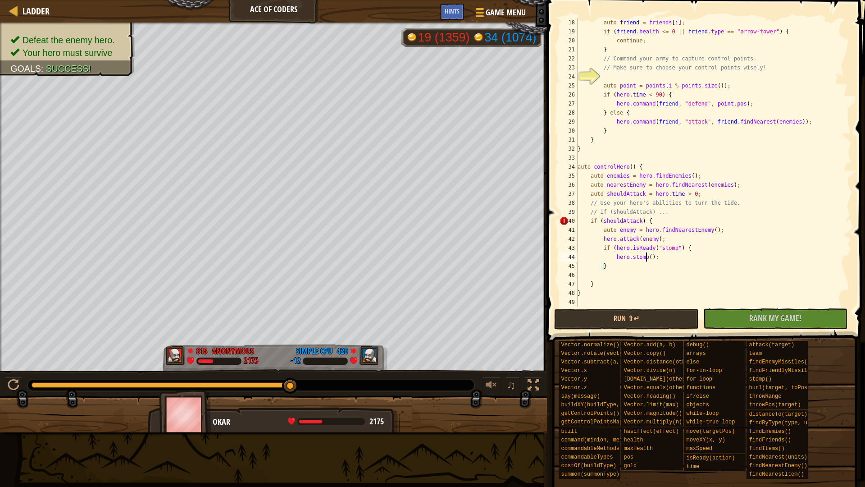
click at [646, 258] on div "auto friend = friends [ i ] ; if ( friend . health <= 0 || friend . type == " a…" at bounding box center [710, 171] width 269 height 306
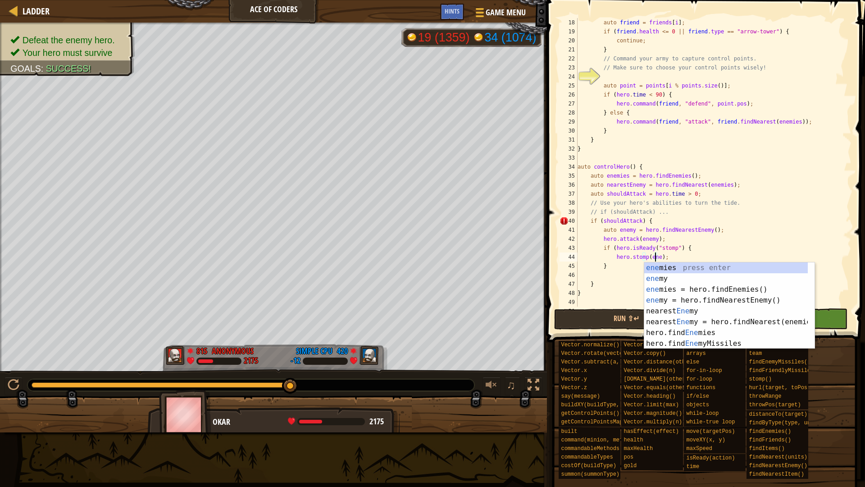
scroll to position [4, 7]
click at [686, 276] on div "enem ies press enter enem y press enter enem ies = hero.findEnemies() press ent…" at bounding box center [727, 316] width 164 height 108
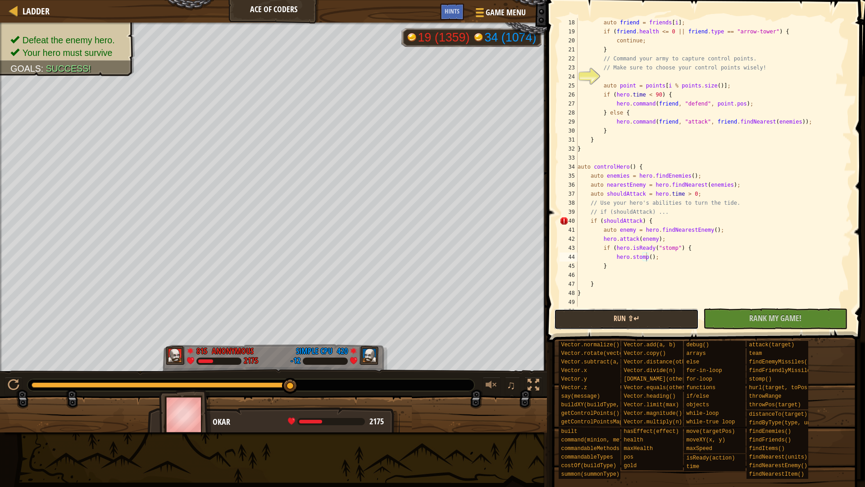
click at [622, 318] on button "Run ⇧↵" at bounding box center [626, 319] width 145 height 21
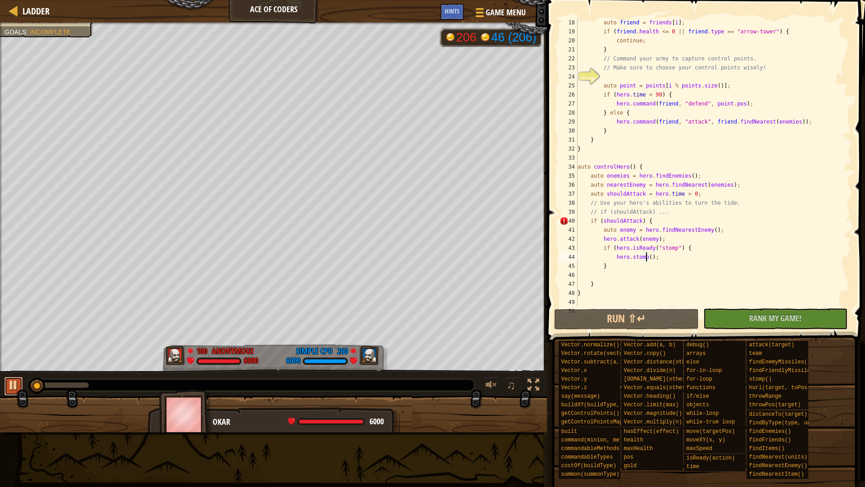
click at [7, 387] on button at bounding box center [14, 386] width 18 height 18
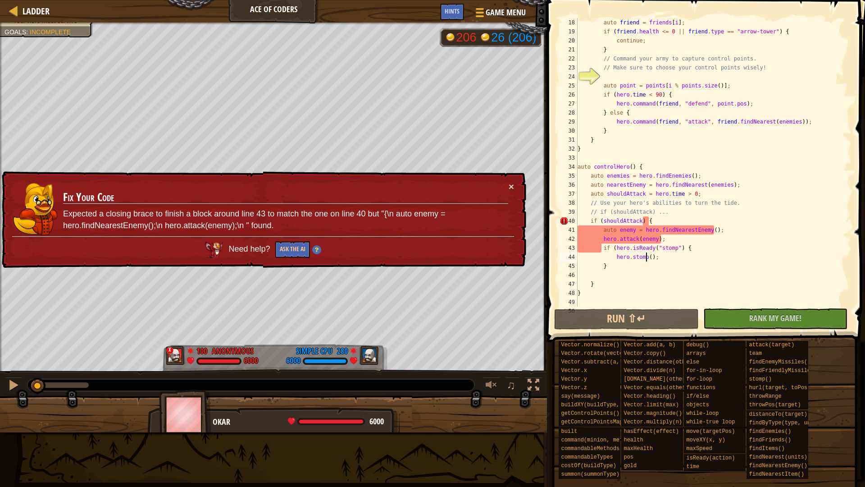
click at [506, 183] on td "Fix Your Code Expected a closing brace to finish a block around line 43 to matc…" at bounding box center [286, 209] width 446 height 55
click at [515, 182] on div "× Fix Your Code Expected a closing brace to finish a block around line 43 to ma…" at bounding box center [263, 219] width 526 height 97
click at [513, 184] on button "×" at bounding box center [511, 186] width 5 height 9
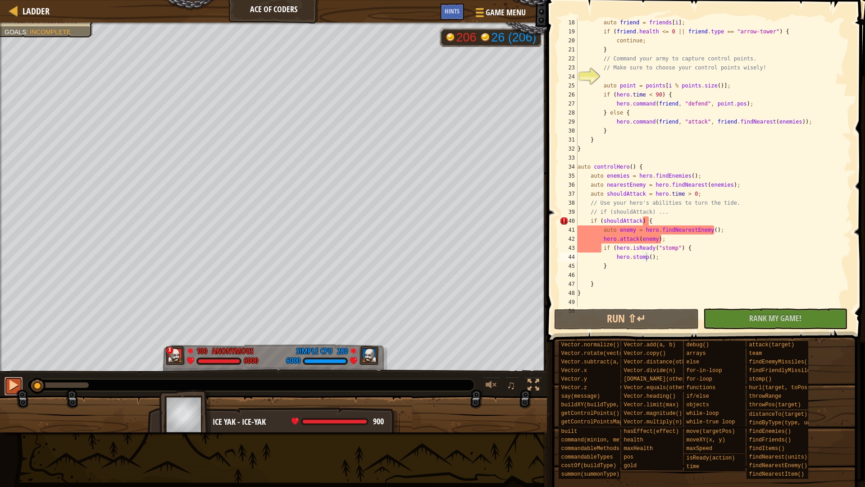
click at [14, 381] on div at bounding box center [14, 385] width 12 height 12
drag, startPoint x: 84, startPoint y: 382, endPoint x: 20, endPoint y: 381, distance: 64.0
click at [20, 381] on div "♫" at bounding box center [273, 382] width 547 height 27
click at [18, 380] on div at bounding box center [14, 385] width 12 height 12
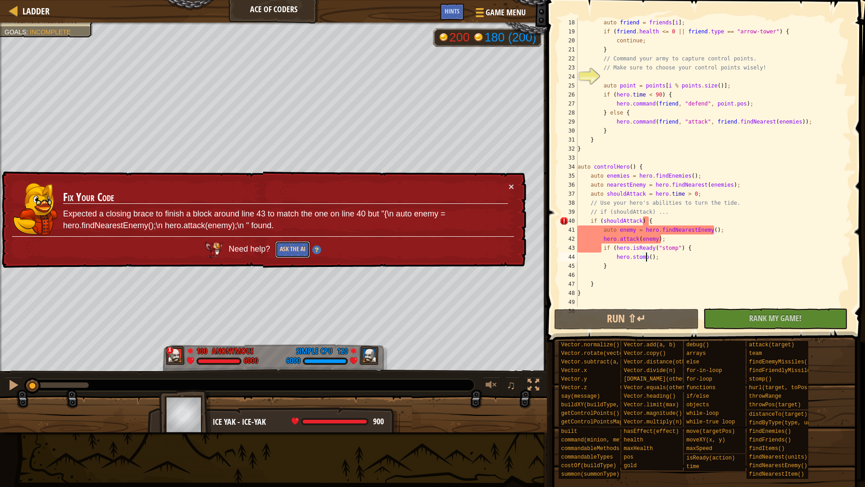
click at [296, 245] on button "Ask the AI" at bounding box center [292, 249] width 35 height 17
click at [319, 249] on img at bounding box center [316, 249] width 9 height 9
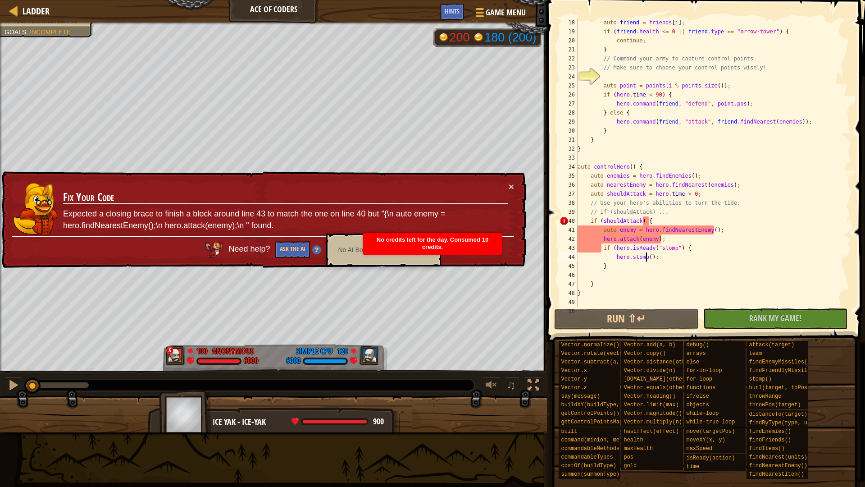
click at [466, 227] on p "Expected a closing brace to finish a block around line 43 to match the one on l…" at bounding box center [285, 219] width 445 height 23
click at [462, 234] on div "No credits left for the day. Consumed 10 credits." at bounding box center [432, 244] width 139 height 22
click at [316, 250] on img at bounding box center [316, 249] width 9 height 9
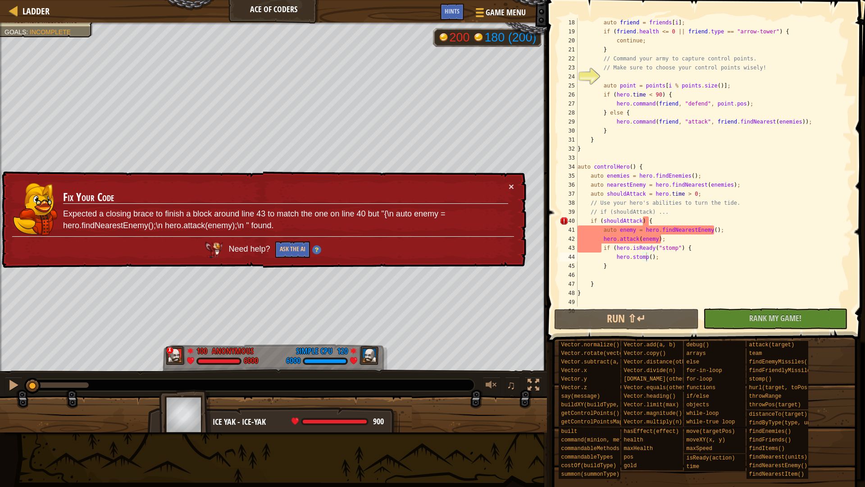
click at [514, 185] on div "× Fix Your Code Expected a closing brace to finish a block around line 43 to ma…" at bounding box center [263, 219] width 526 height 97
click at [513, 184] on button "×" at bounding box center [511, 186] width 5 height 9
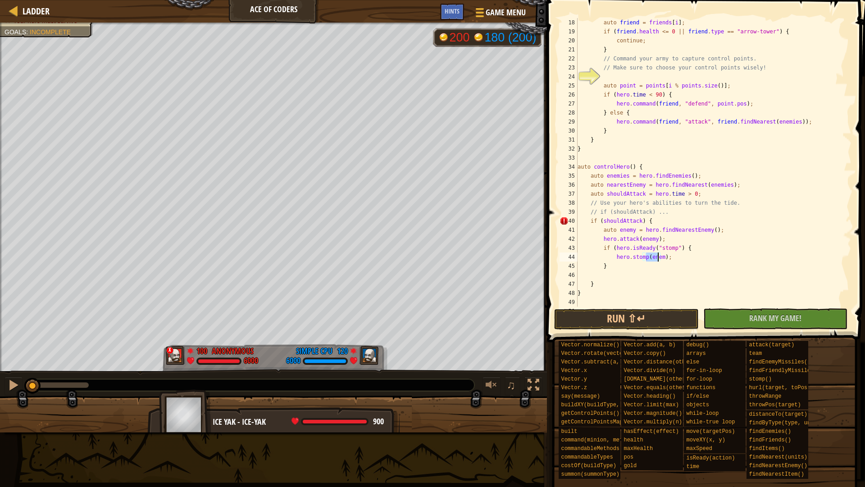
type textarea "hero.stomp();"
type textarea "hero.attack(enemy)"
click at [624, 251] on div "auto friend = friends [ i ] ; if ( friend . health <= 0 || friend . type == " a…" at bounding box center [710, 171] width 269 height 306
type textarea "hero.attack(enemy);"
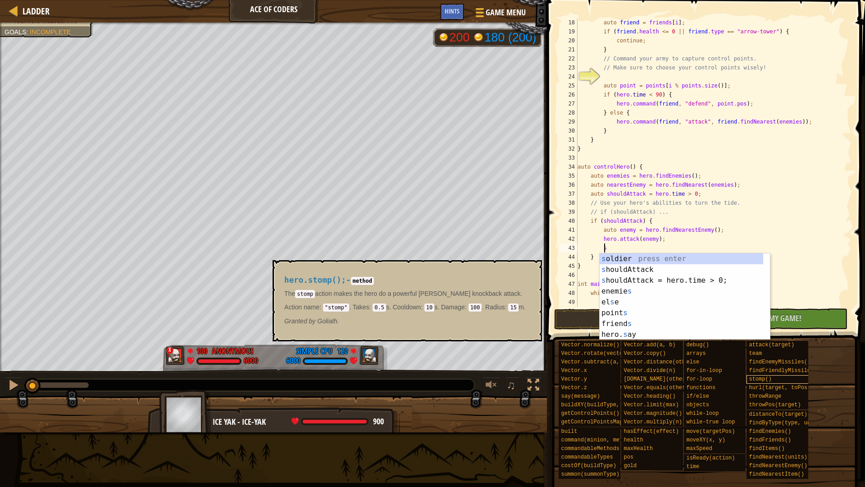
scroll to position [4, 2]
type textarea "sto"
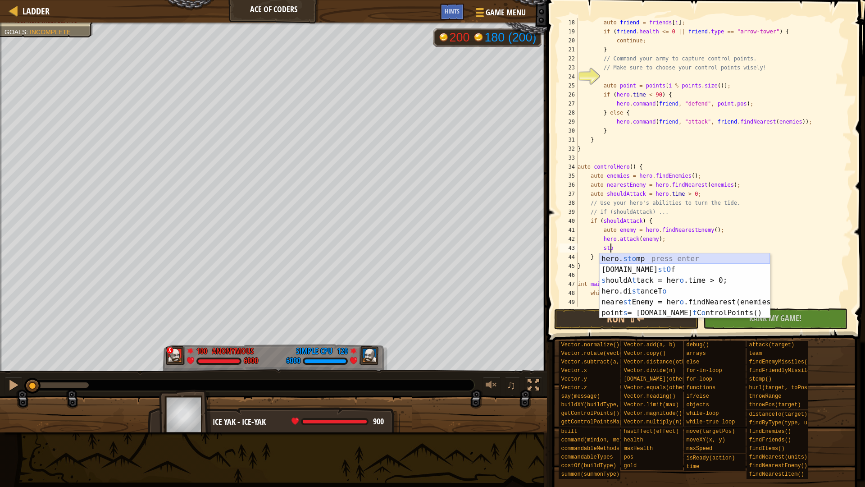
click at [671, 258] on div "hero. sto mp press enter [DOMAIN_NAME] stO f press enter s houldA t tack = her …" at bounding box center [685, 296] width 170 height 87
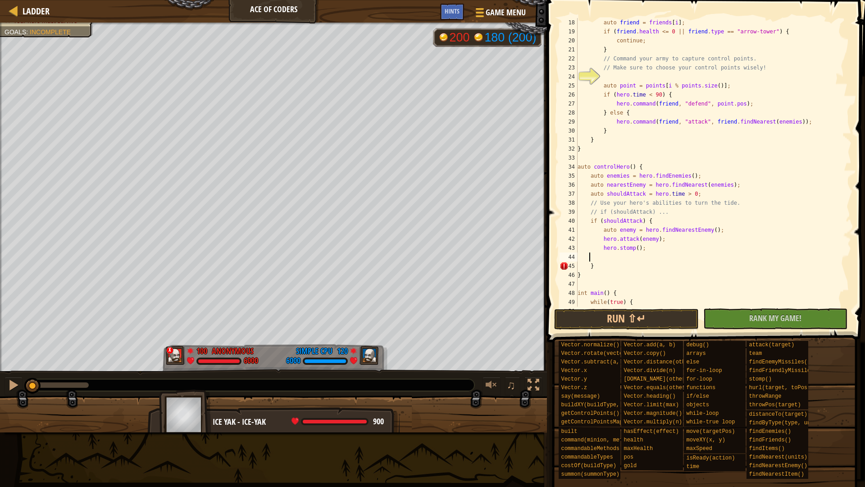
scroll to position [4, 0]
click at [668, 319] on button "Run ⇧↵" at bounding box center [626, 319] width 145 height 21
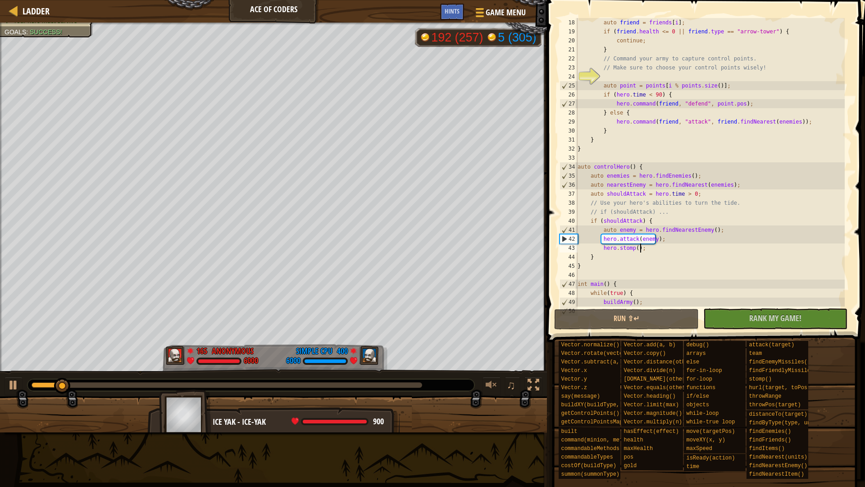
drag, startPoint x: 641, startPoint y: 249, endPoint x: 648, endPoint y: 249, distance: 6.8
click at [648, 249] on div "auto friend = friends [ i ] ; if ( friend . health <= 0 || friend . type == " a…" at bounding box center [710, 171] width 269 height 306
click at [17, 384] on div at bounding box center [14, 385] width 12 height 12
click at [677, 243] on div "auto friend = friends [ i ] ; if ( friend . health <= 0 || friend . type == " a…" at bounding box center [710, 171] width 269 height 306
click at [677, 242] on div "auto friend = friends [ i ] ; if ( friend . health <= 0 || friend . type == " a…" at bounding box center [710, 171] width 269 height 306
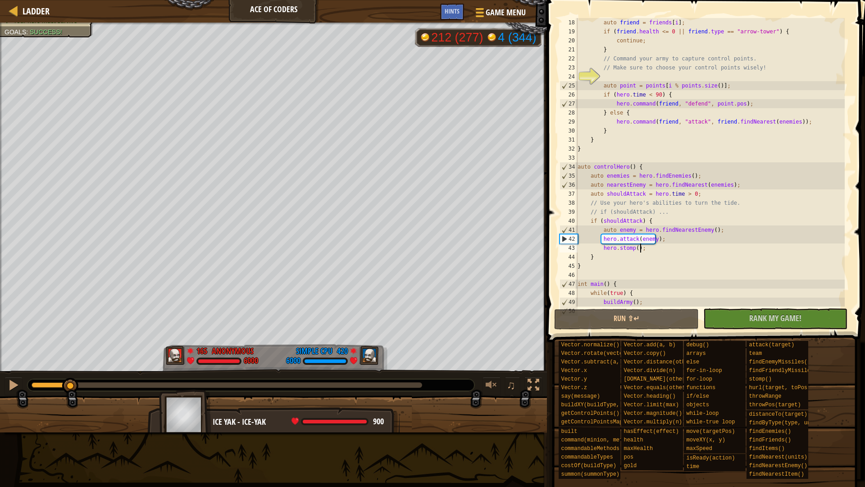
type textarea "hero.attack(enemy);"
paste textarea "}"
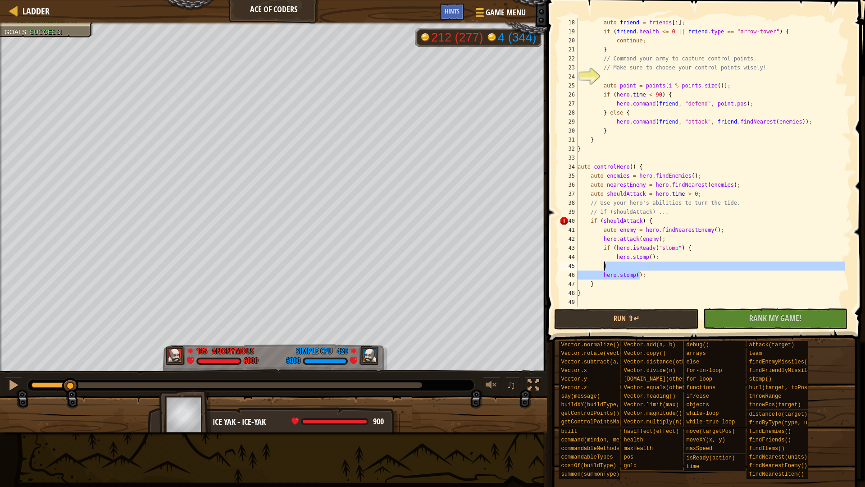
drag, startPoint x: 648, startPoint y: 275, endPoint x: 616, endPoint y: 264, distance: 33.8
click at [616, 264] on div "auto friend = friends [ i ] ; if ( friend . health <= 0 || friend . type == " a…" at bounding box center [710, 171] width 269 height 306
type textarea "}"
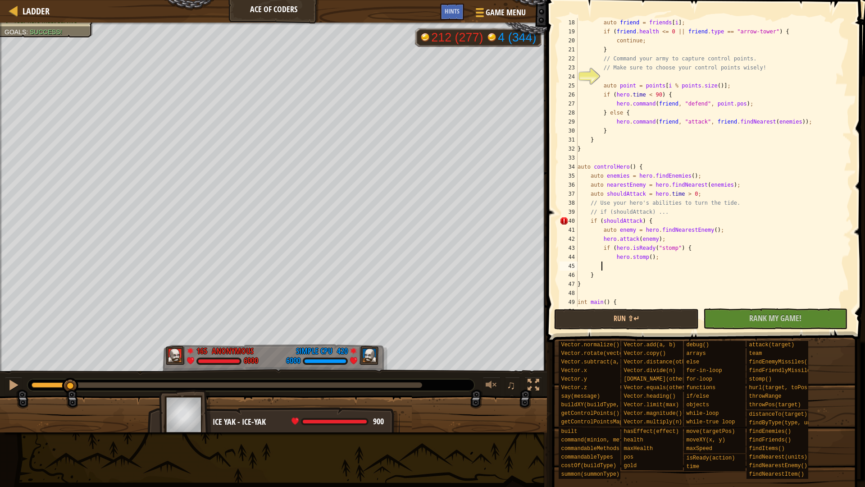
scroll to position [4, 2]
click at [662, 220] on div "auto friend = friends [ i ] ; if ( friend . health <= 0 || friend . type == " a…" at bounding box center [710, 171] width 269 height 306
click at [589, 284] on div "auto friend = friends [ i ] ; if ( friend . health <= 0 || friend . type == " a…" at bounding box center [710, 171] width 269 height 306
click at [673, 246] on div "auto friend = friends [ i ] ; if ( friend . health <= 0 || friend . type == " a…" at bounding box center [710, 171] width 269 height 306
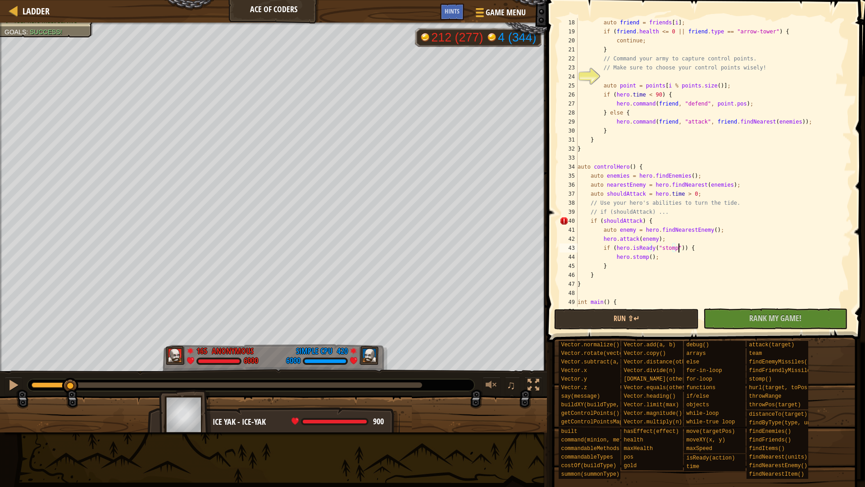
scroll to position [4, 9]
type textarea "if (hero.isReady("stomp")) {"
click at [605, 317] on button "Run ⇧↵" at bounding box center [626, 319] width 145 height 21
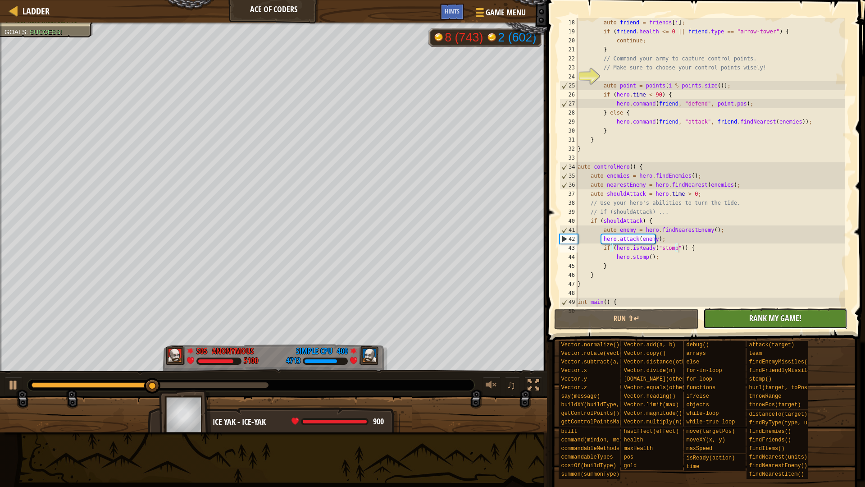
click at [813, 325] on button "No New Code to Rank Rank My Game! Submitting... Submitted for Ranking Failed to…" at bounding box center [776, 318] width 145 height 21
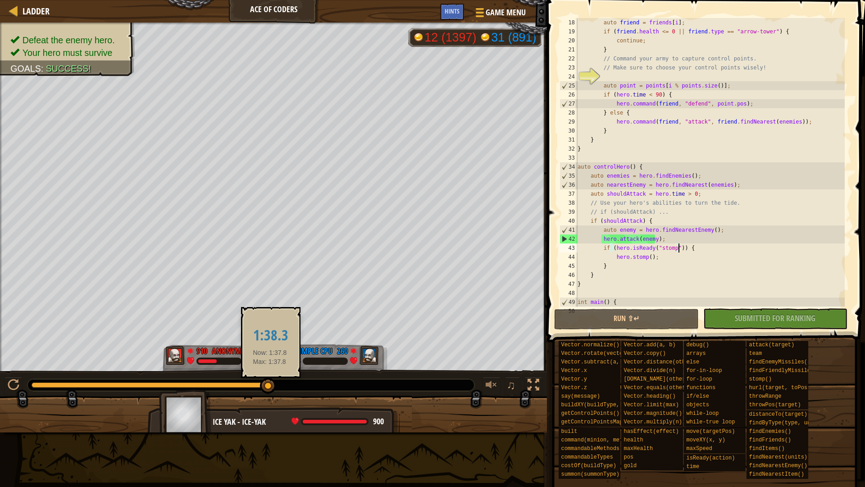
drag, startPoint x: 270, startPoint y: 382, endPoint x: 301, endPoint y: 375, distance: 31.3
click at [271, 378] on div at bounding box center [268, 386] width 16 height 16
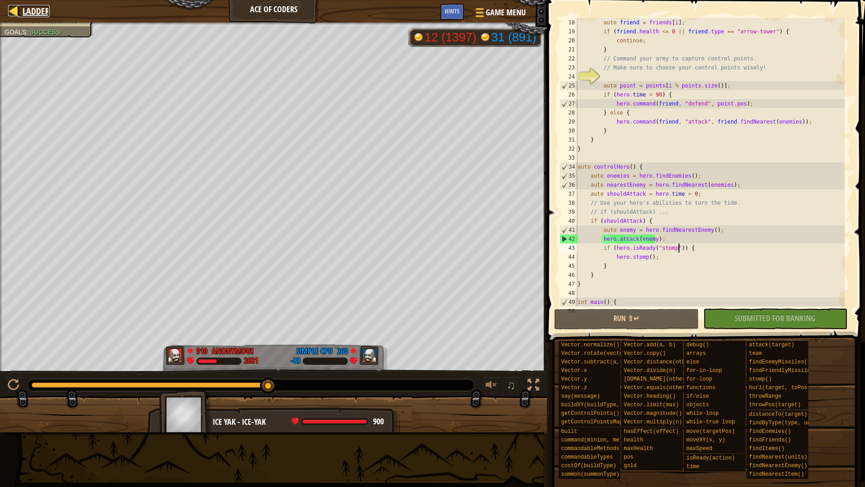
click at [41, 10] on span "Ladder" at bounding box center [36, 11] width 27 height 12
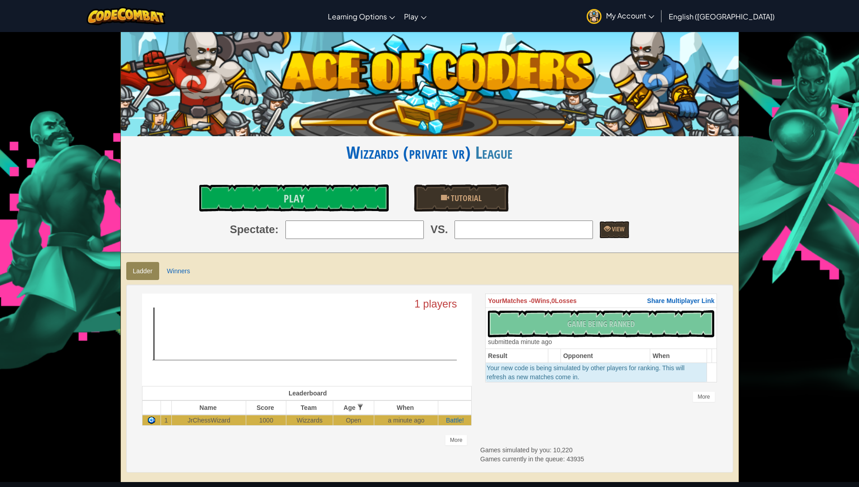
click at [654, 19] on span "My Account" at bounding box center [630, 15] width 48 height 9
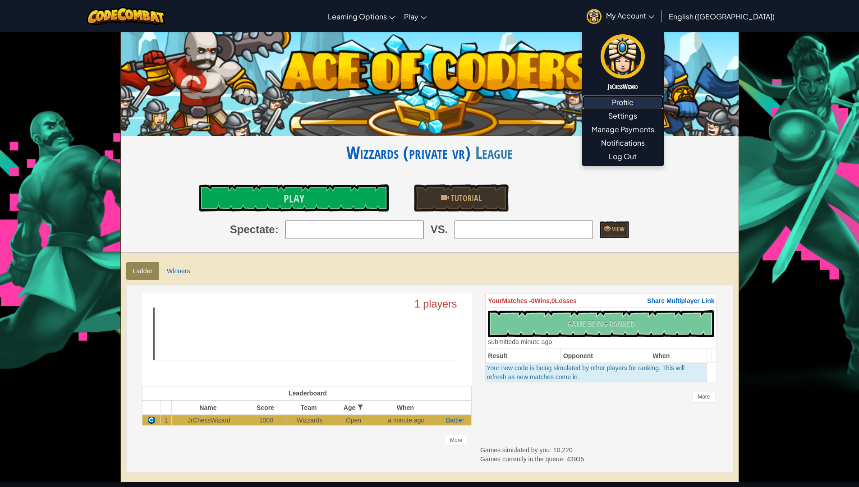
click at [663, 100] on link "Profile" at bounding box center [622, 103] width 81 height 14
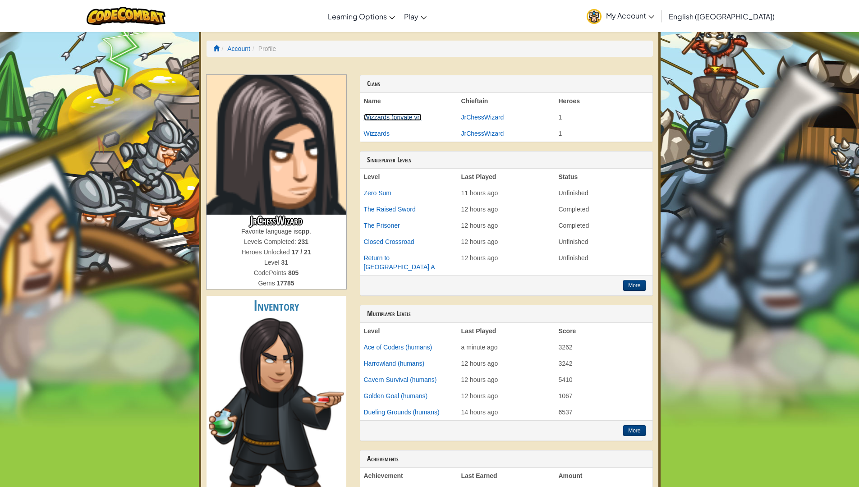
click at [394, 116] on link "Wizzards (private vr)" at bounding box center [393, 117] width 58 height 7
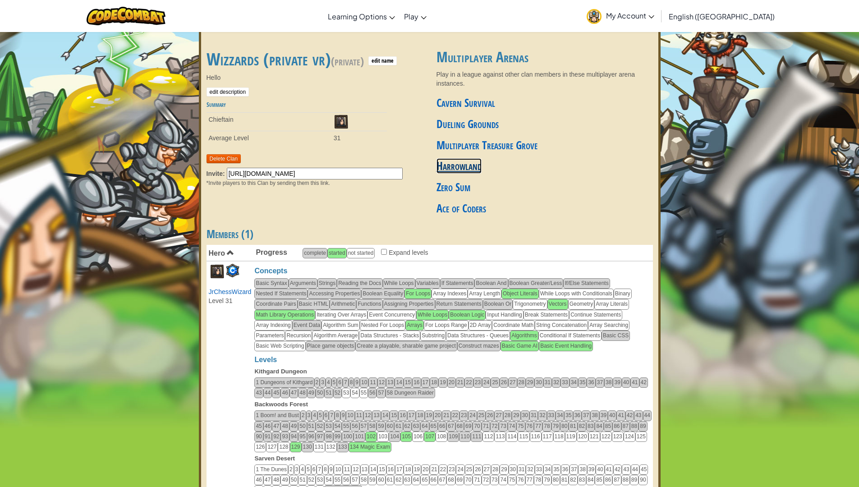
click at [477, 171] on link "Harrowland" at bounding box center [458, 165] width 45 height 15
click at [445, 143] on link "Multiplayer Treasure Grove" at bounding box center [486, 144] width 101 height 15
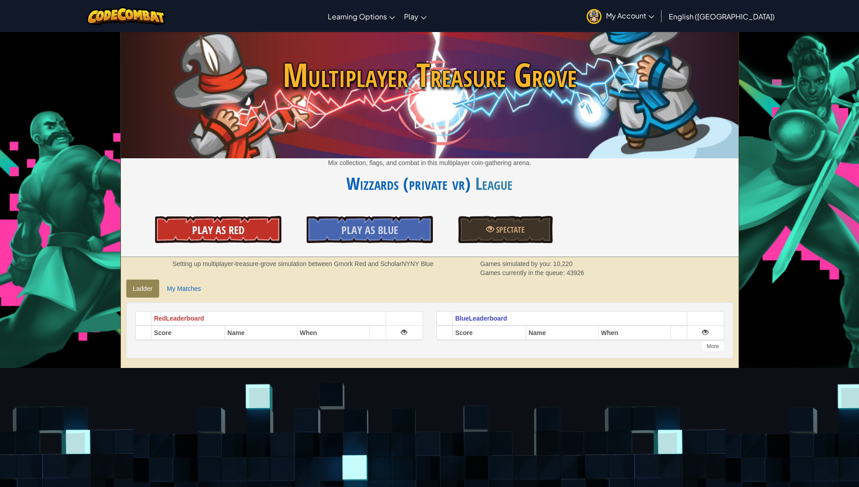
click at [215, 234] on span "Play As Red" at bounding box center [218, 230] width 52 height 14
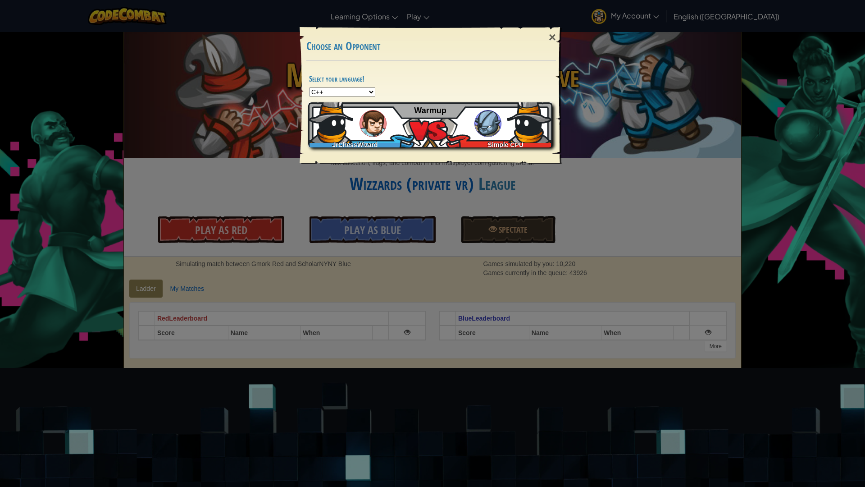
click at [470, 128] on div "JrChessWizard Simple CPU Warmup" at bounding box center [430, 124] width 244 height 45
